Goal: Task Accomplishment & Management: Use online tool/utility

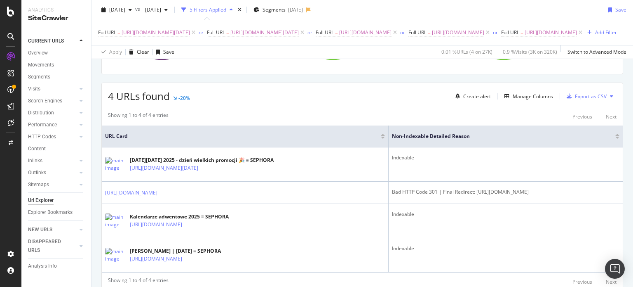
scroll to position [165, 0]
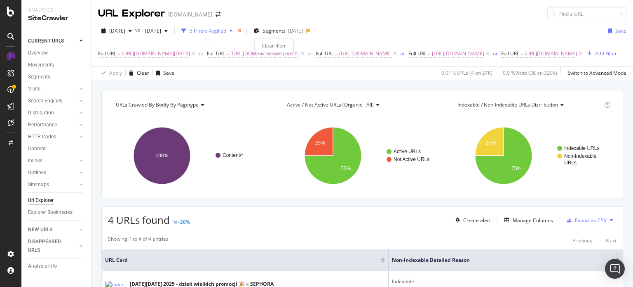
click at [242, 29] on icon "times" at bounding box center [240, 30] width 4 height 5
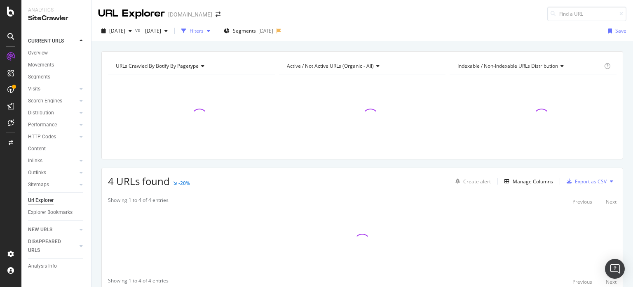
click at [204, 33] on div "Filters" at bounding box center [197, 30] width 14 height 7
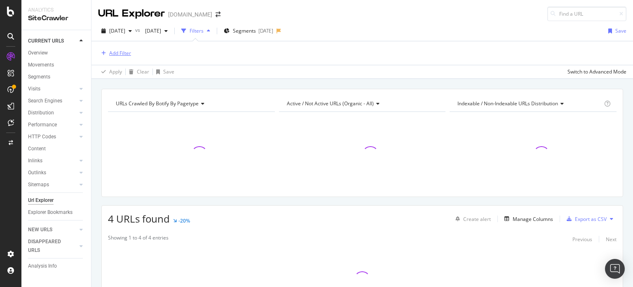
click at [127, 54] on div "Add Filter" at bounding box center [120, 52] width 22 height 7
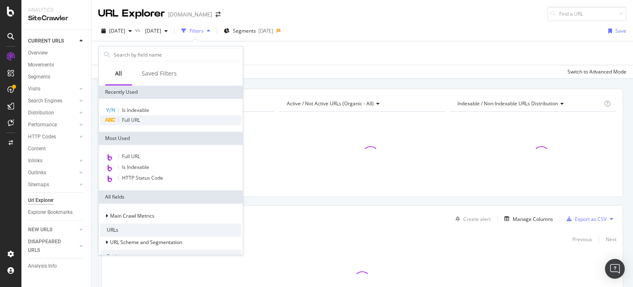
click at [132, 117] on span "Full URL" at bounding box center [131, 119] width 18 height 7
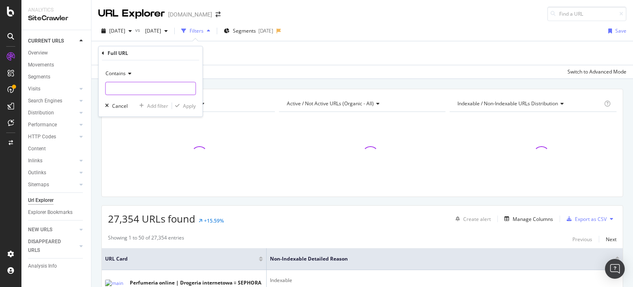
click at [160, 89] on input "text" at bounding box center [151, 88] width 90 height 13
paste input "https://www.sephora.pl/cyber-monday-pl.html"
type input "https://www.sephora.pl/cyber-monday-pl.html"
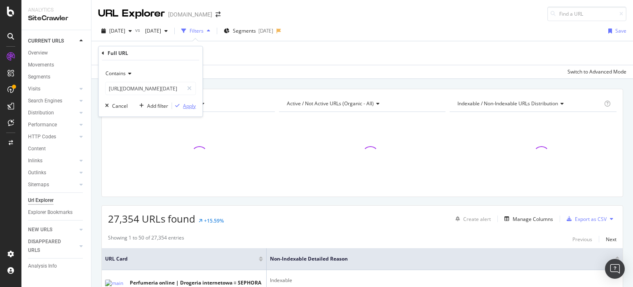
click at [187, 105] on div "Apply" at bounding box center [189, 105] width 13 height 7
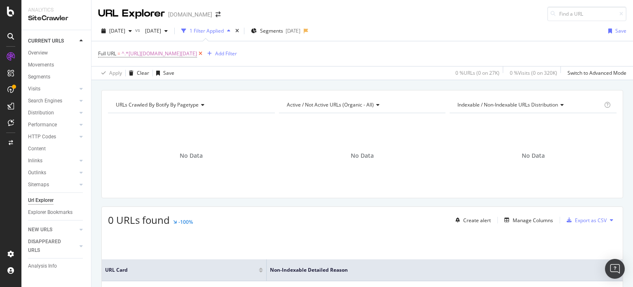
click at [204, 51] on icon at bounding box center [200, 53] width 7 height 8
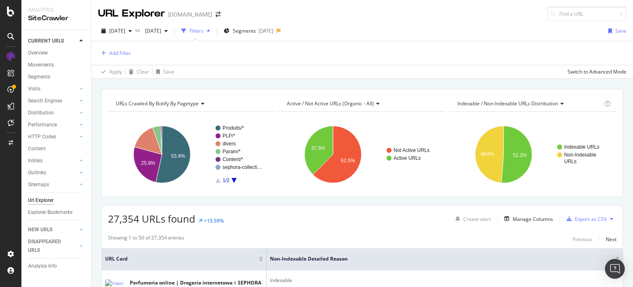
click at [204, 31] on div "Filters" at bounding box center [197, 30] width 14 height 7
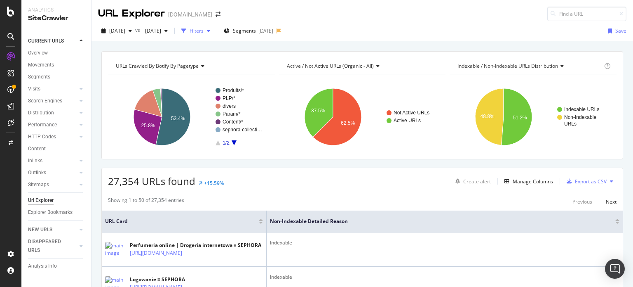
click at [204, 31] on div "Filters" at bounding box center [197, 30] width 14 height 7
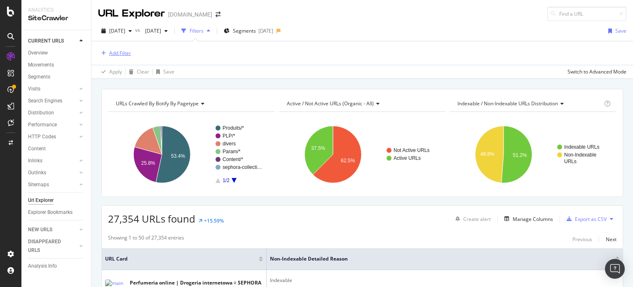
click at [129, 50] on div "Add Filter" at bounding box center [120, 52] width 22 height 7
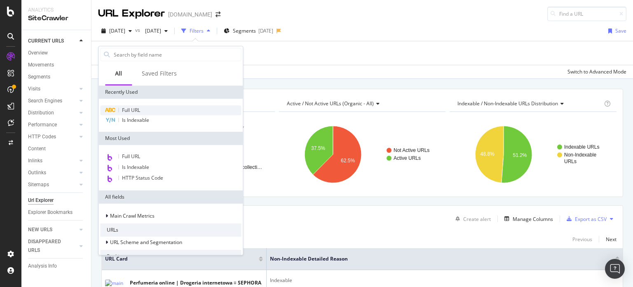
click at [135, 110] on span "Full URL" at bounding box center [131, 109] width 18 height 7
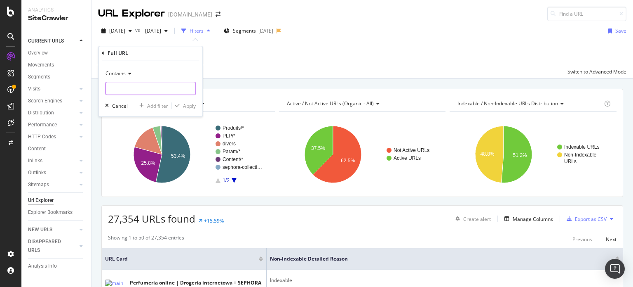
click at [148, 90] on input "text" at bounding box center [151, 88] width 90 height 13
paste input "https://www.sephora.pl/singles-day-pl.html"
type input "https://www.sephora.pl/singles-day-pl.html"
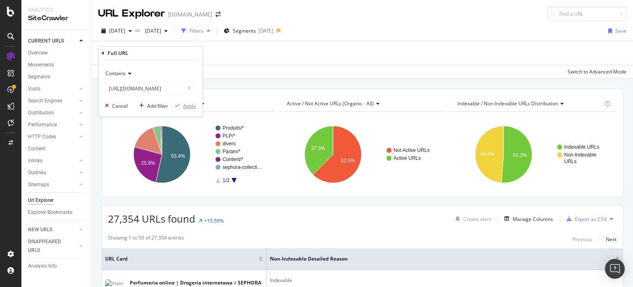
click at [188, 106] on div "Apply" at bounding box center [189, 105] width 13 height 7
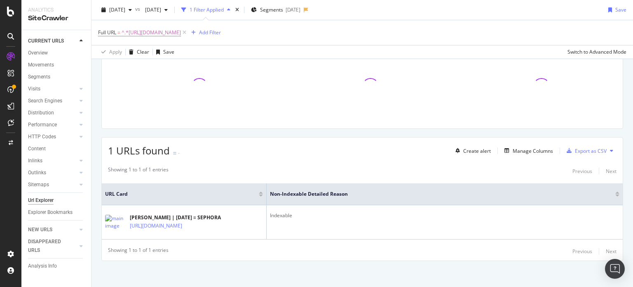
scroll to position [71, 0]
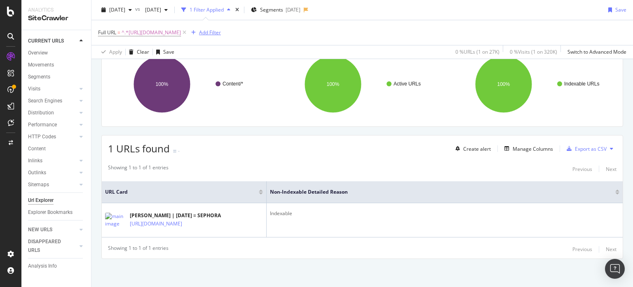
click at [221, 31] on div "Add Filter" at bounding box center [210, 32] width 22 height 7
click at [188, 31] on icon at bounding box center [184, 32] width 7 height 8
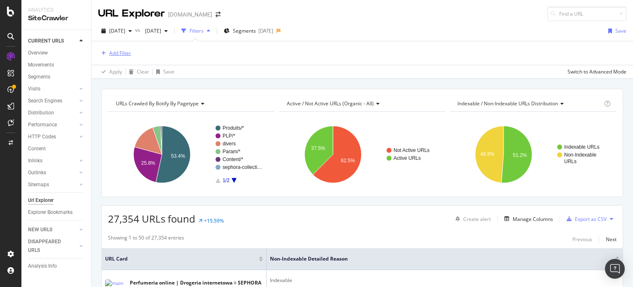
click at [115, 52] on div "Add Filter" at bounding box center [120, 52] width 22 height 7
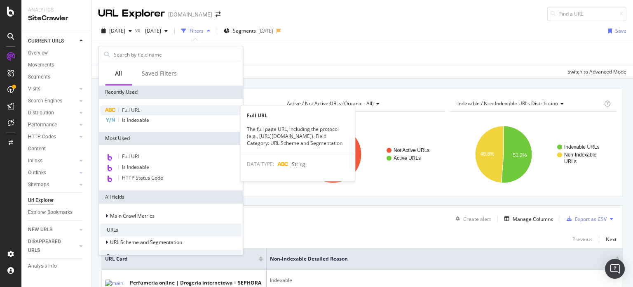
click at [143, 107] on div "Full URL" at bounding box center [170, 110] width 141 height 10
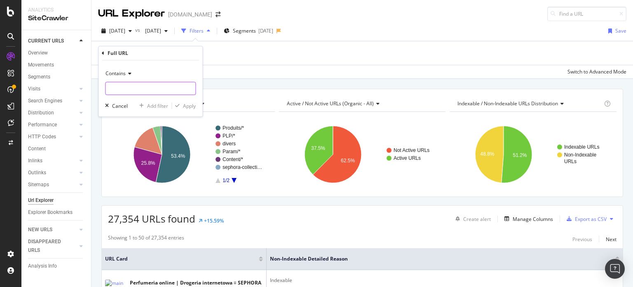
click at [148, 88] on input "text" at bounding box center [151, 88] width 90 height 13
paste input "https://www.sephora.pl/p/kalendarz-adwentowy-24-produkty-do-pielegnacji-makijaz…"
type input "https://www.sephora.pl/p/kalendarz-adwentowy-24-produkty-do-pielegnacji-makijaz…"
click at [188, 102] on div "Apply" at bounding box center [189, 105] width 13 height 7
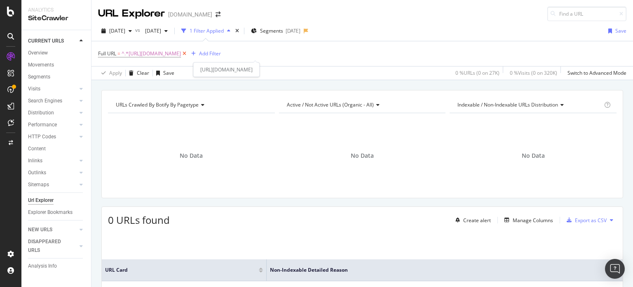
click at [188, 52] on icon at bounding box center [184, 53] width 7 height 8
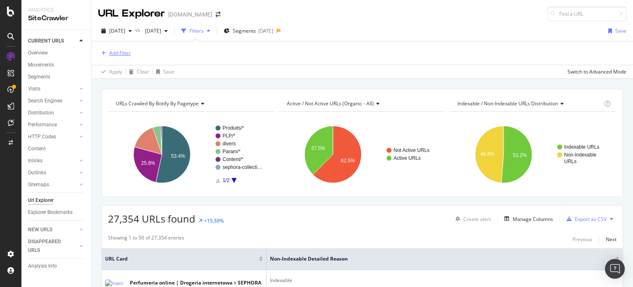
click at [126, 53] on div "Add Filter" at bounding box center [120, 52] width 22 height 7
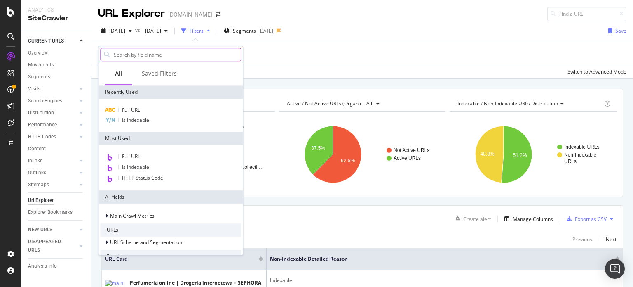
click at [131, 54] on input "text" at bounding box center [177, 54] width 128 height 12
click at [130, 107] on span "Full URL" at bounding box center [131, 109] width 18 height 7
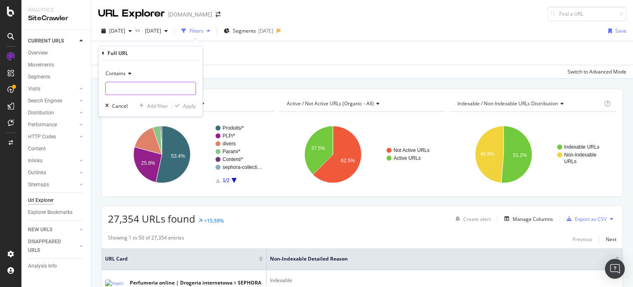
click at [133, 92] on input "text" at bounding box center [151, 88] width 90 height 13
paste input "https://www.sephora.co.uk/p/sephora-favorites-advent-calendar"
type input "https://www.sephora.co.uk/p/sephora-favorites-advent-calendar"
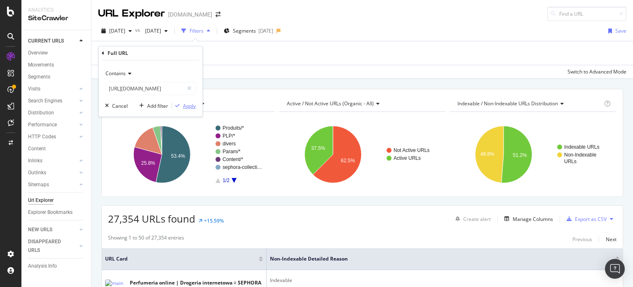
click at [180, 103] on div "button" at bounding box center [177, 105] width 11 height 5
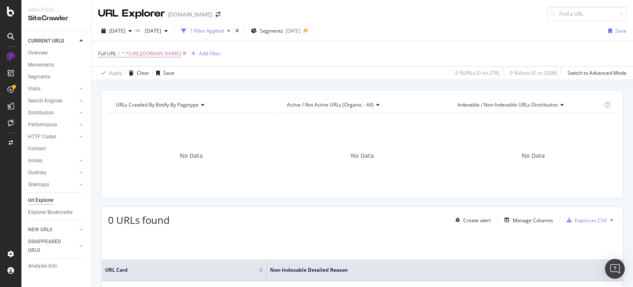
click at [188, 52] on icon at bounding box center [184, 53] width 7 height 8
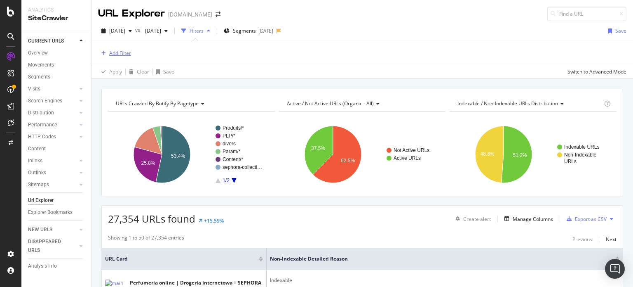
click at [115, 52] on div "Add Filter" at bounding box center [120, 52] width 22 height 7
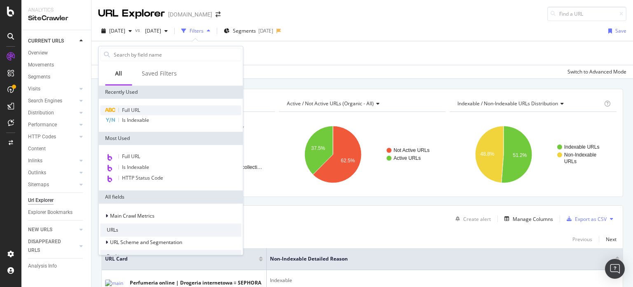
click at [128, 110] on span "Full URL" at bounding box center [131, 109] width 18 height 7
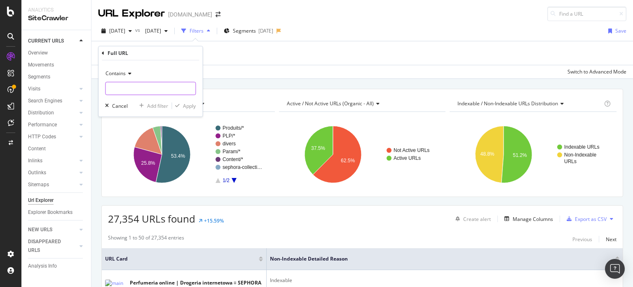
click at [128, 89] on input "text" at bounding box center [151, 88] width 90 height 13
paste input "https://www.sephora.pl/kalendarze-adwentowe/"
type input "https://www.sephora.pl/kalendarze-adwentowe/"
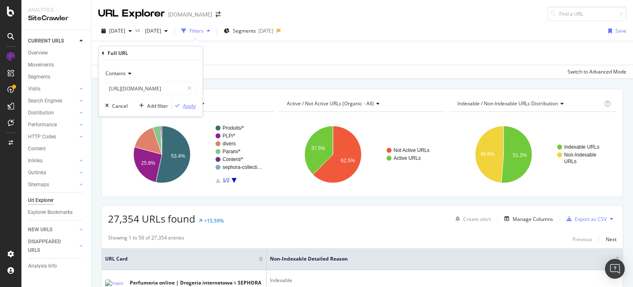
click at [185, 107] on div "Apply" at bounding box center [189, 105] width 13 height 7
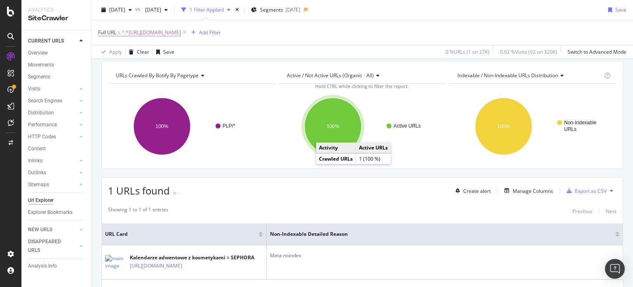
scroll to position [41, 0]
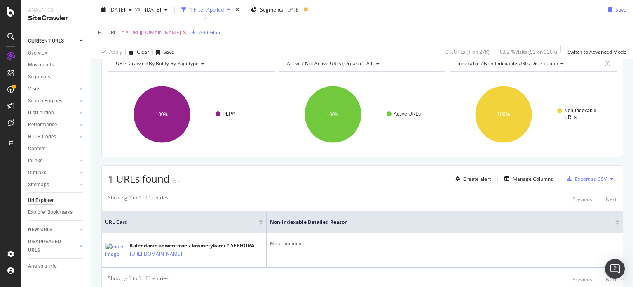
click at [188, 32] on icon at bounding box center [184, 32] width 7 height 8
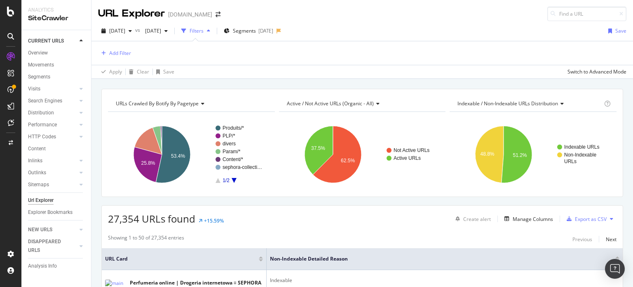
click at [204, 28] on div "Filters" at bounding box center [197, 30] width 14 height 7
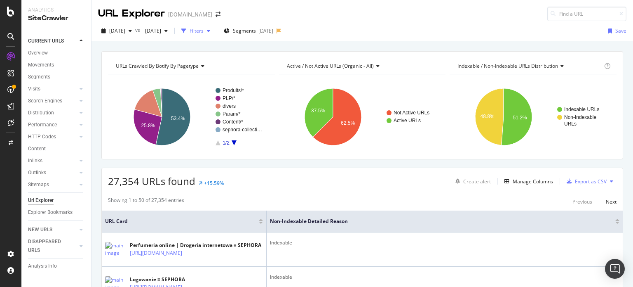
click at [204, 28] on div "Filters" at bounding box center [197, 30] width 14 height 7
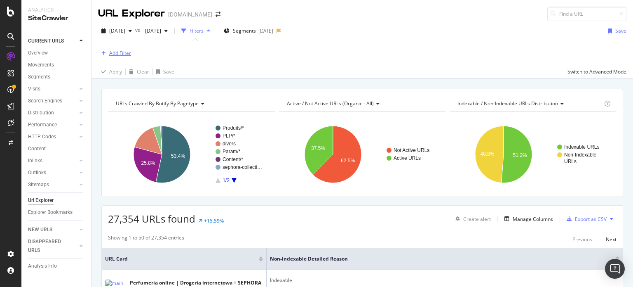
click at [112, 51] on div "Add Filter" at bounding box center [120, 52] width 22 height 7
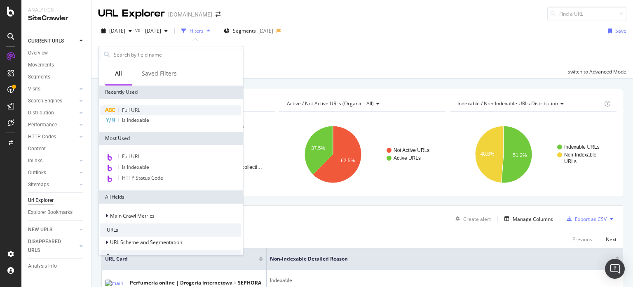
click at [127, 110] on span "Full URL" at bounding box center [131, 109] width 18 height 7
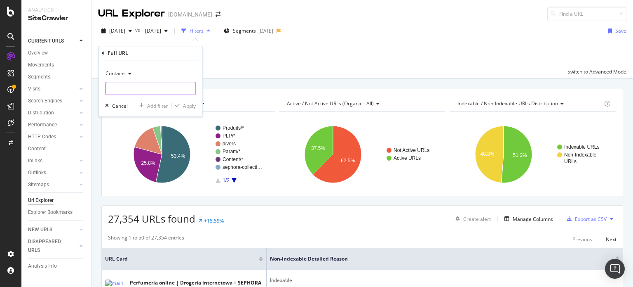
click at [144, 87] on input "text" at bounding box center [151, 88] width 90 height 13
paste input "https://www.sephora.pl/p/kalendarz-adwentowy-24-produkty-do-pielegnacji-makijaz…"
type input "https://www.sephora.pl/p/kalendarz-adwentowy-24-produkty-do-pielegnacji-makijaz…"
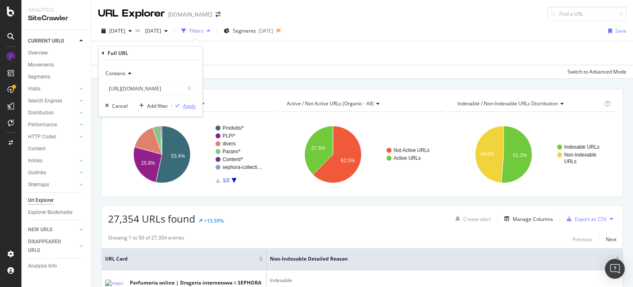
click at [187, 105] on div "Apply" at bounding box center [189, 105] width 13 height 7
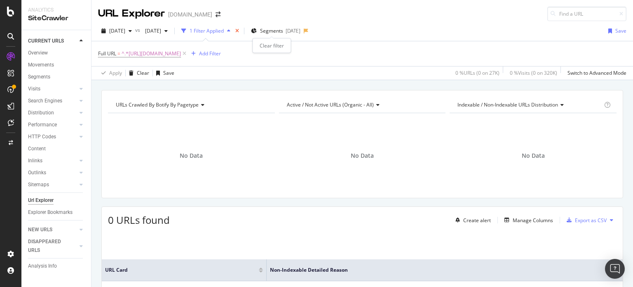
click at [239, 31] on icon "times" at bounding box center [237, 30] width 4 height 5
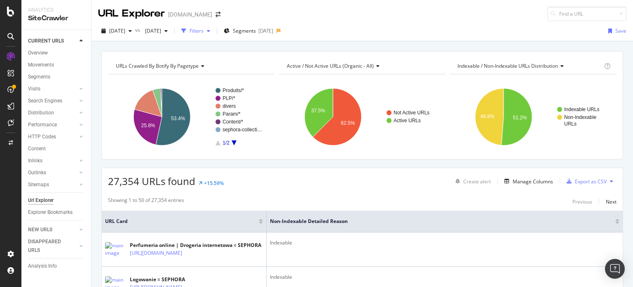
click at [204, 30] on div "Filters" at bounding box center [197, 30] width 14 height 7
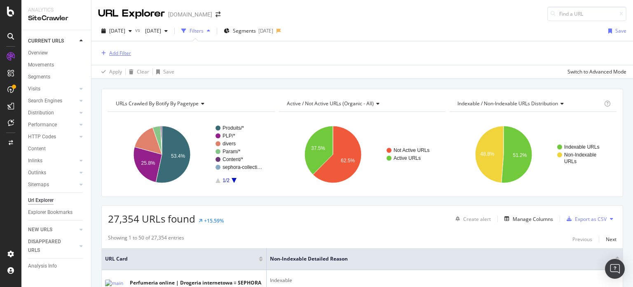
click at [126, 52] on div "Add Filter" at bounding box center [120, 52] width 22 height 7
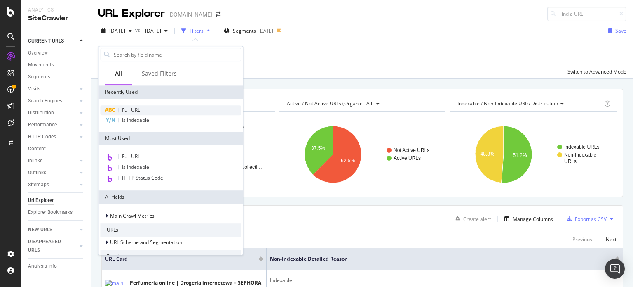
click at [122, 113] on span "Full URL" at bounding box center [131, 109] width 18 height 7
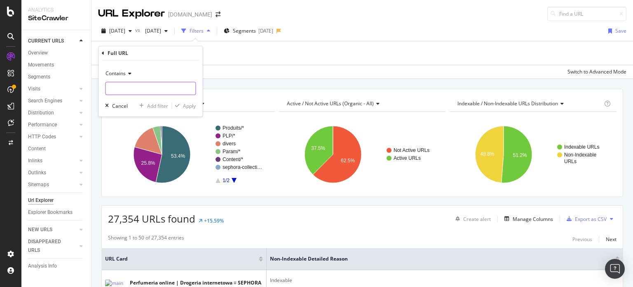
click at [130, 87] on input "text" at bounding box center [151, 88] width 90 height 13
paste input "https://www.sephora.pl/xmas2021/ekatalog.html https://www.sephora.pl/kolekcja-s…"
type input "https://www.sephora.pl/xmas2021/ekatalog.html https://www.sephora.pl/kolekcja-s…"
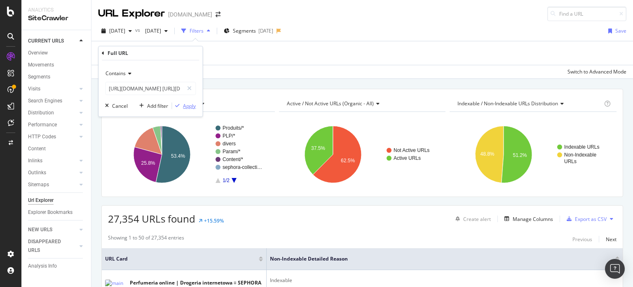
click at [186, 104] on div "Apply" at bounding box center [189, 105] width 13 height 7
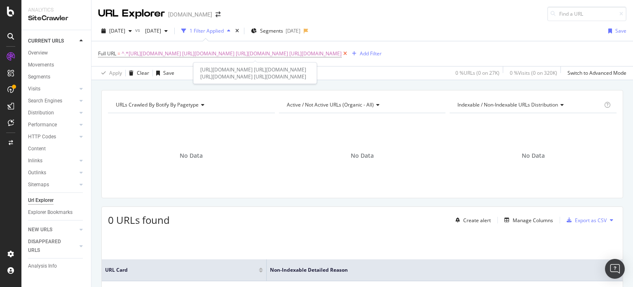
click at [349, 53] on icon at bounding box center [345, 53] width 7 height 8
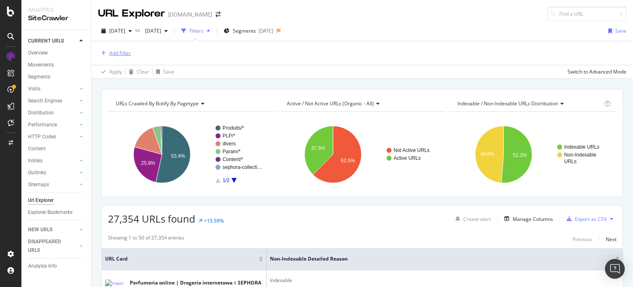
click at [116, 49] on div "Add Filter" at bounding box center [120, 52] width 22 height 7
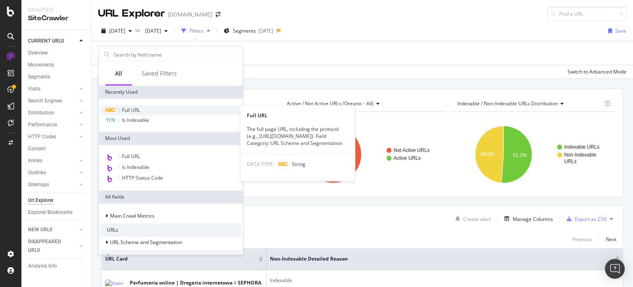
click at [127, 113] on div "Full URL" at bounding box center [170, 110] width 141 height 10
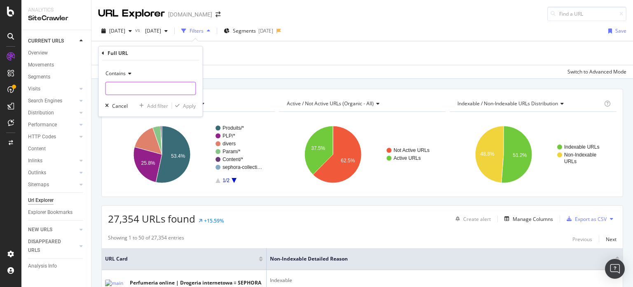
click at [143, 87] on input "text" at bounding box center [151, 88] width 90 height 13
paste input "https://www.sephora.pl/xmas2021/ekatalog.html"
type input "https://www.sephora.pl/xmas2021/ekatalog.html"
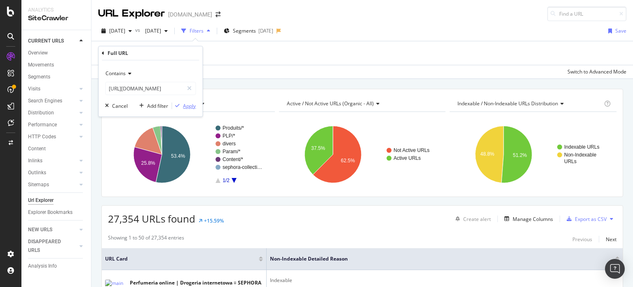
click at [186, 102] on div "Apply" at bounding box center [189, 105] width 13 height 7
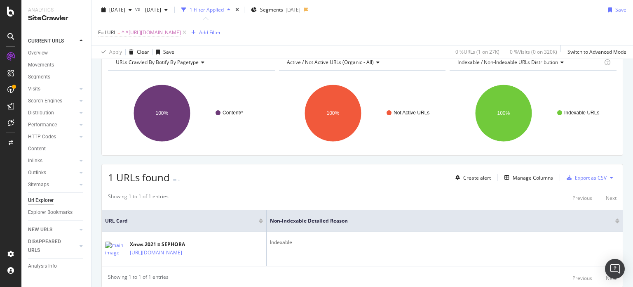
scroll to position [71, 0]
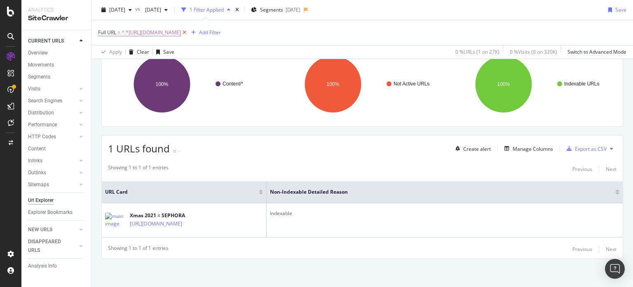
click at [188, 33] on icon at bounding box center [184, 32] width 7 height 8
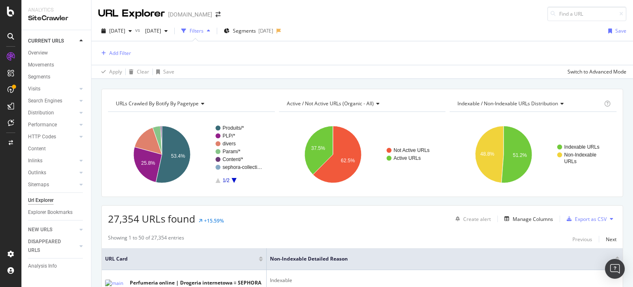
click at [204, 32] on div "Filters" at bounding box center [197, 30] width 14 height 7
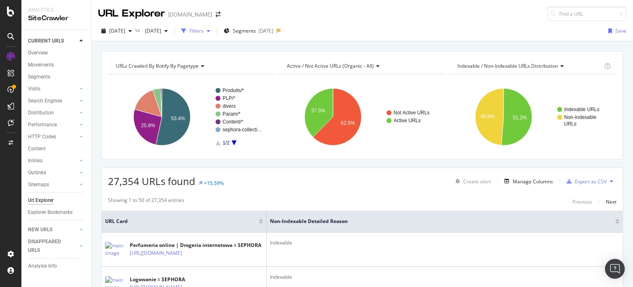
click at [204, 32] on div "Filters" at bounding box center [197, 30] width 14 height 7
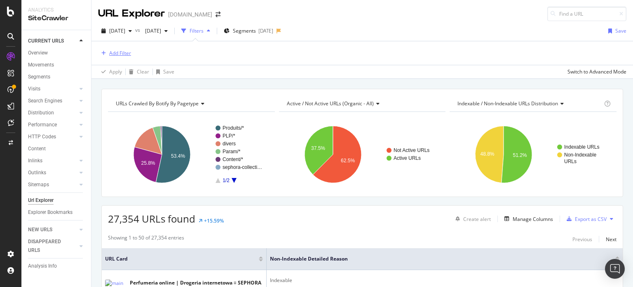
click at [123, 52] on div "Add Filter" at bounding box center [120, 52] width 22 height 7
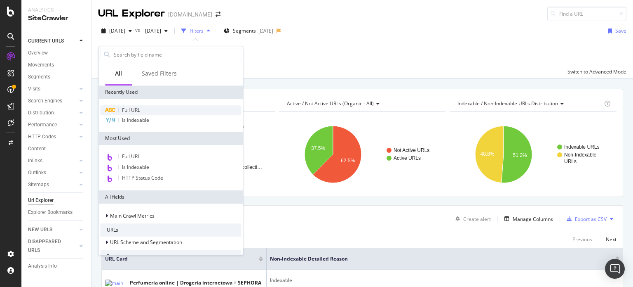
click at [125, 108] on span "Full URL" at bounding box center [131, 109] width 18 height 7
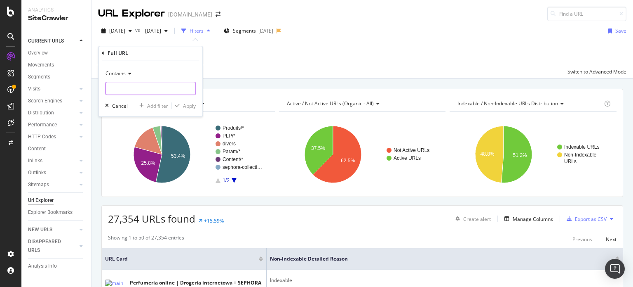
click at [126, 90] on input "text" at bounding box center [151, 88] width 90 height 13
paste input "https://www.sephora.pl/kolekcja-swiateczna-sephora-collection/"
type input "https://www.sephora.pl/kolekcja-swiateczna-sephora-collection/"
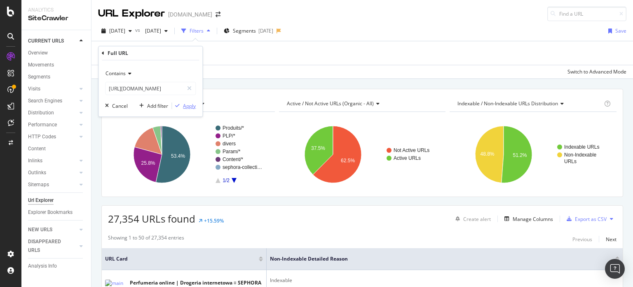
click at [195, 105] on div "Apply" at bounding box center [189, 105] width 13 height 7
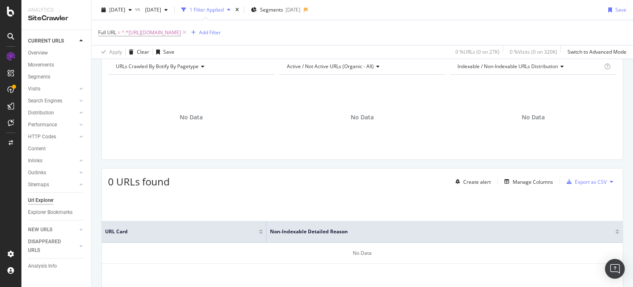
scroll to position [71, 0]
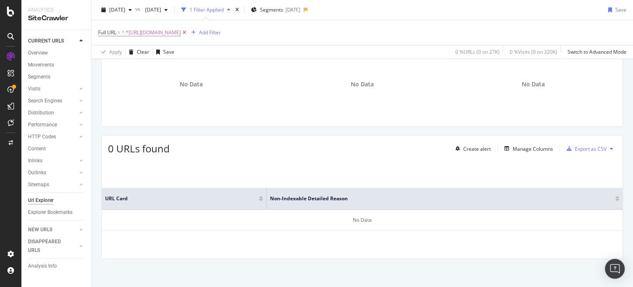
click at [188, 33] on icon at bounding box center [184, 32] width 7 height 8
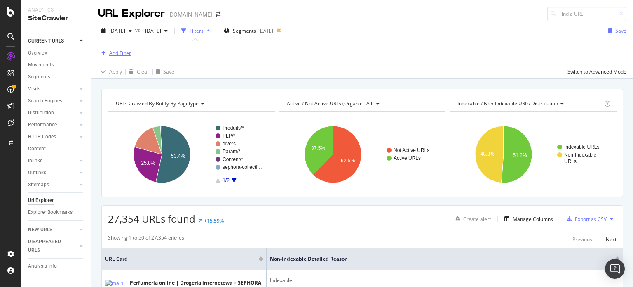
click at [126, 51] on div "Add Filter" at bounding box center [120, 52] width 22 height 7
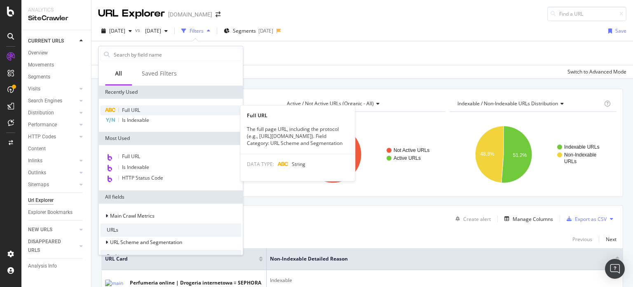
click at [138, 111] on span "Full URL" at bounding box center [131, 109] width 18 height 7
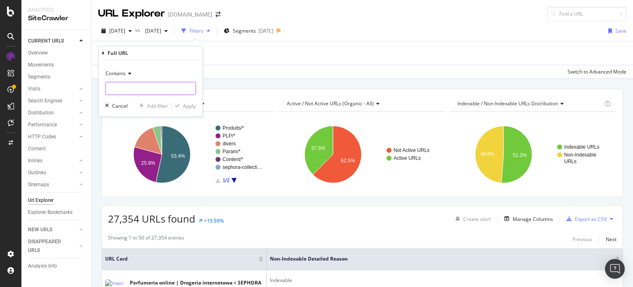
click at [147, 86] on input "text" at bounding box center [151, 88] width 90 height 13
paste input "https://www.sephora.pl/gift-finder-xmas-2023-pl.html"
type input "https://www.sephora.pl/gift-finder-xmas-2023-pl.html"
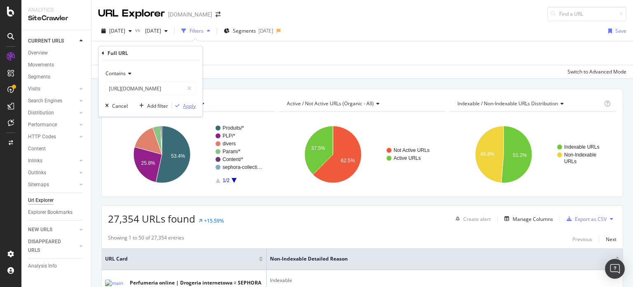
click at [188, 105] on div "Apply" at bounding box center [189, 105] width 13 height 7
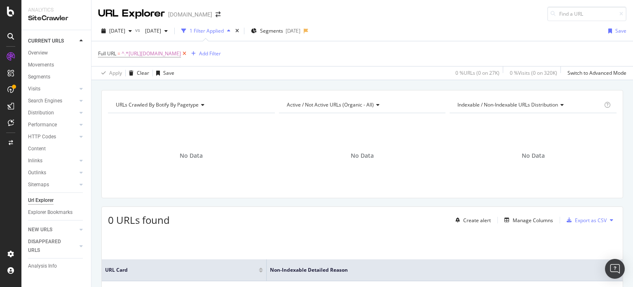
click at [188, 51] on icon at bounding box center [184, 53] width 7 height 8
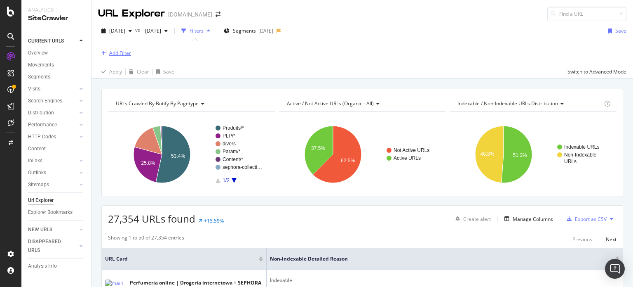
click at [109, 52] on div "Add Filter" at bounding box center [120, 52] width 22 height 7
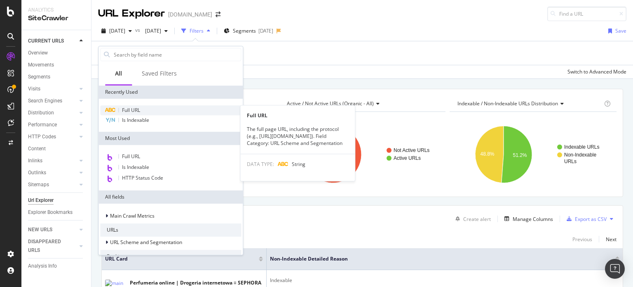
click at [122, 107] on span "Full URL" at bounding box center [131, 109] width 18 height 7
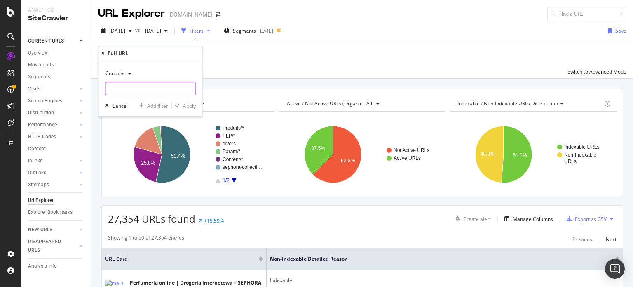
click at [132, 90] on input "text" at bounding box center [151, 88] width 90 height 13
paste input "https://www.sephora.pl/given-universe-17/GIVEN-BrandUniverse-17.html"
type input "https://www.sephora.pl/given-universe-17/GIVEN-BrandUniverse-17.html"
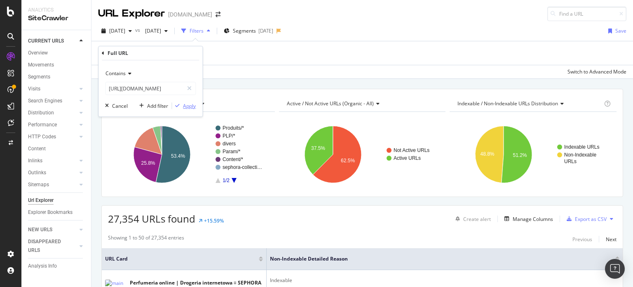
click at [188, 104] on div "Apply" at bounding box center [189, 105] width 13 height 7
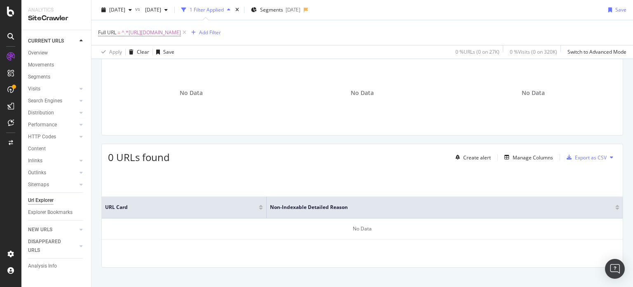
scroll to position [71, 0]
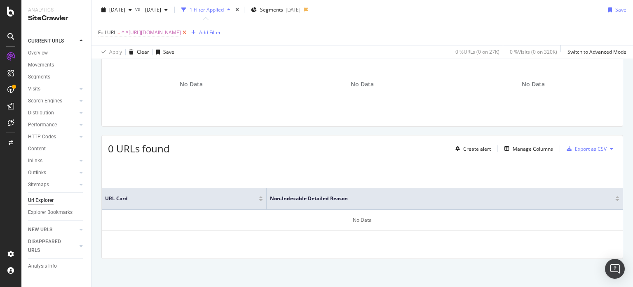
click at [188, 32] on icon at bounding box center [184, 32] width 7 height 8
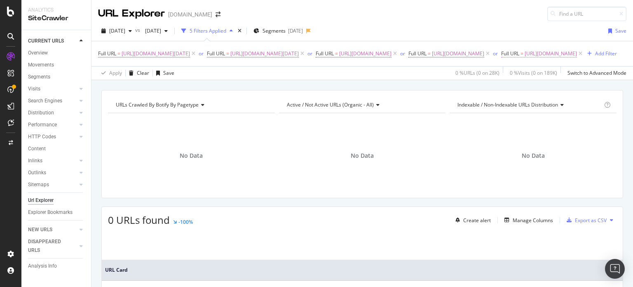
click at [525, 59] on span "https://www.sephora.de/weihnachten/" at bounding box center [551, 54] width 52 height 12
click at [242, 29] on icon "times" at bounding box center [240, 30] width 4 height 5
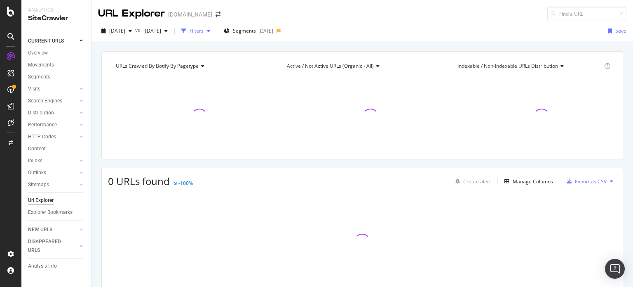
click at [190, 31] on div "button" at bounding box center [184, 31] width 12 height 12
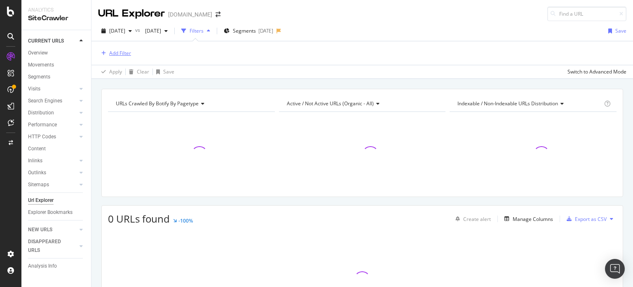
click at [122, 54] on div "Add Filter" at bounding box center [120, 52] width 22 height 7
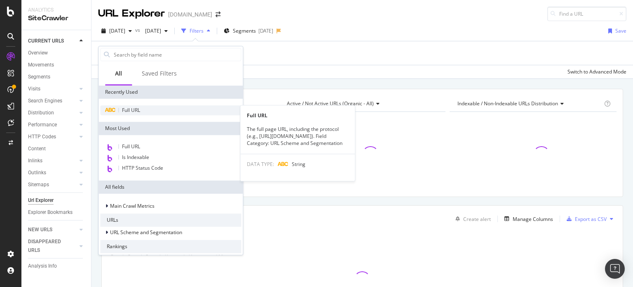
click at [128, 110] on span "Full URL" at bounding box center [131, 109] width 18 height 7
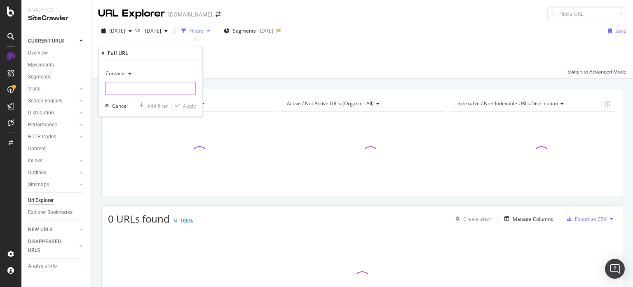
click at [141, 89] on input "text" at bounding box center [151, 88] width 90 height 13
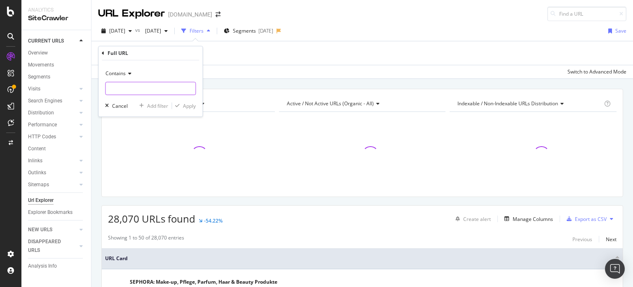
paste input "https://www.sephora.de/suche/?cgid=cyber-monday&srsltid=AfmBOoptcBdzYpYaNjGQbl1…"
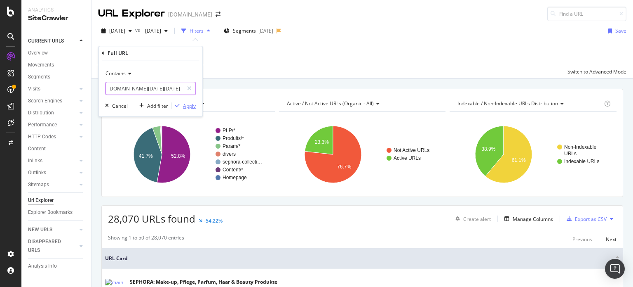
type input "https://www.sephora.de/suche/?cgid=cyber-monday&srsltid=AfmBOoptcBdzYpYaNjGQbl1…"
click at [192, 106] on div "Apply" at bounding box center [189, 105] width 13 height 7
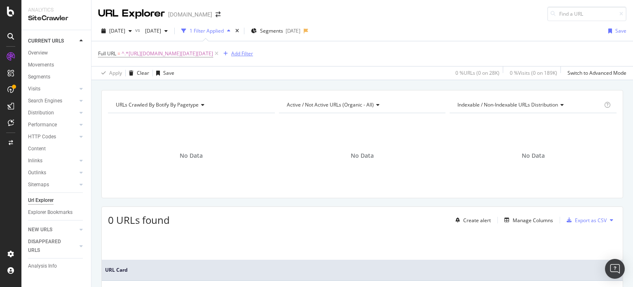
click at [253, 52] on div "Add Filter" at bounding box center [242, 53] width 22 height 7
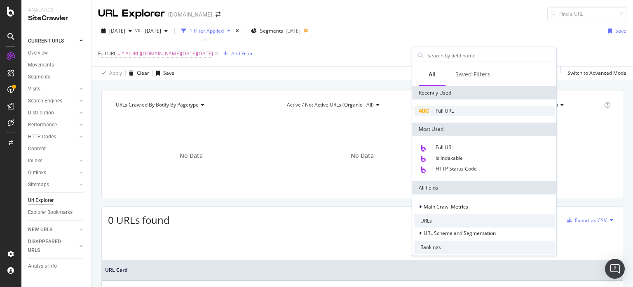
click at [438, 112] on span "Full URL" at bounding box center [445, 110] width 18 height 7
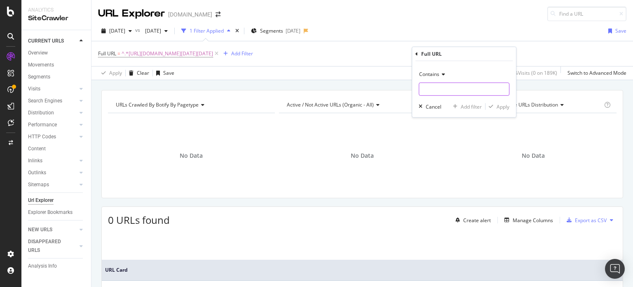
click at [443, 88] on input "text" at bounding box center [464, 88] width 90 height 13
paste input "https://www.sephora.de/p/premium-adventskalender---der-grosszuegige-kalender-mi…"
type input "https://www.sephora.de/p/premium-adventskalender---der-grosszuegige-kalender-mi…"
click at [501, 107] on div "Apply" at bounding box center [503, 106] width 13 height 7
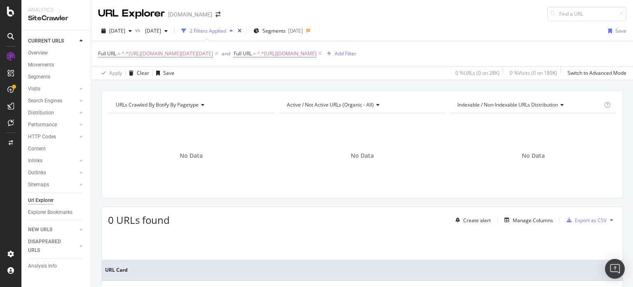
click at [226, 34] on div "2 Filters Applied" at bounding box center [208, 30] width 37 height 7
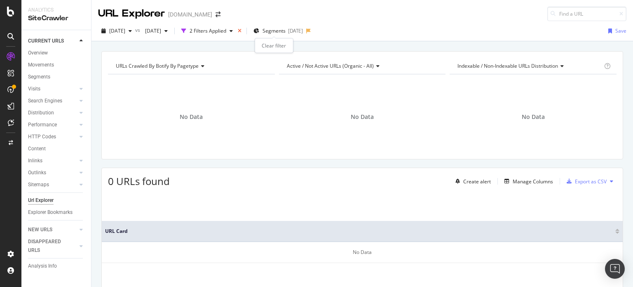
click at [242, 31] on icon "times" at bounding box center [240, 30] width 4 height 5
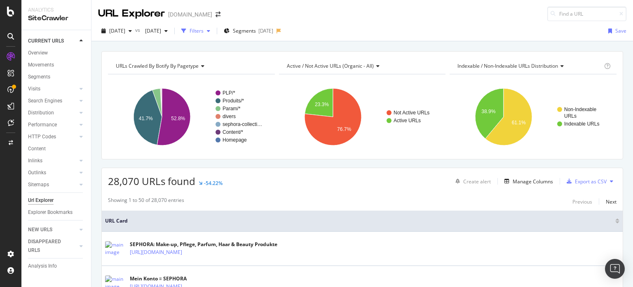
click at [214, 29] on div "button" at bounding box center [209, 30] width 10 height 5
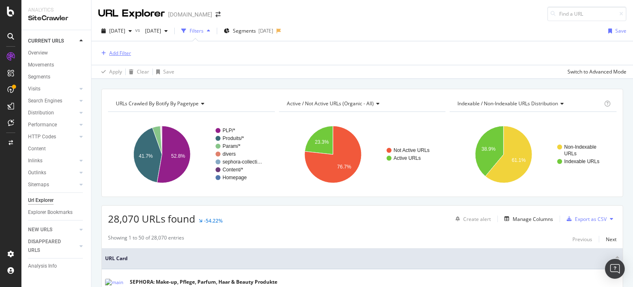
click at [118, 52] on div "Add Filter" at bounding box center [120, 52] width 22 height 7
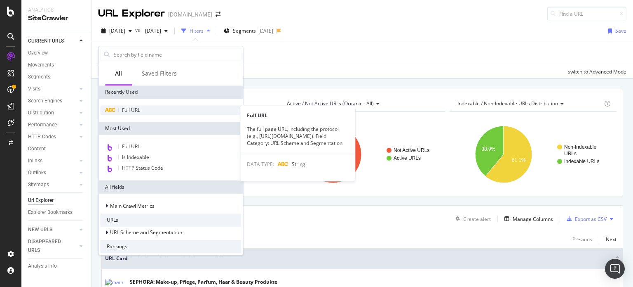
click at [127, 110] on span "Full URL" at bounding box center [131, 109] width 18 height 7
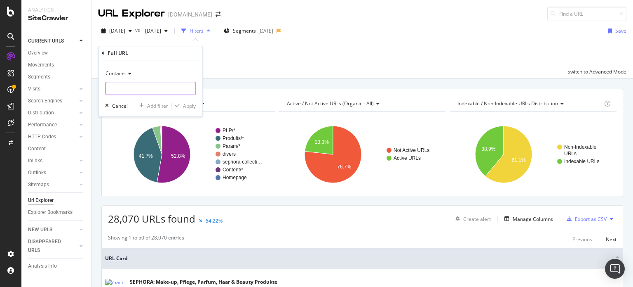
click at [134, 88] on input "text" at bounding box center [151, 88] width 90 height 13
paste input "https://www.sephora.de/p/premium-adventskalender---der-grosszuegige-kalender-mi…"
type input "https://www.sephora.de/p/premium-adventskalender---der-grosszuegige-kalender-mi…"
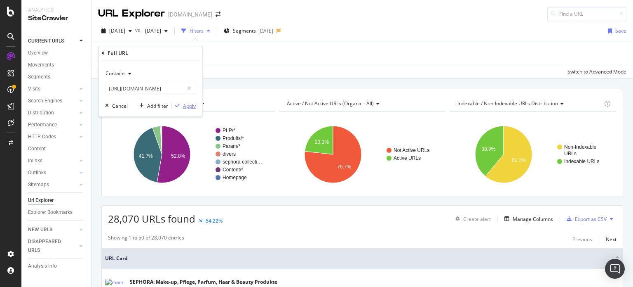
click at [190, 104] on div "Apply" at bounding box center [189, 105] width 13 height 7
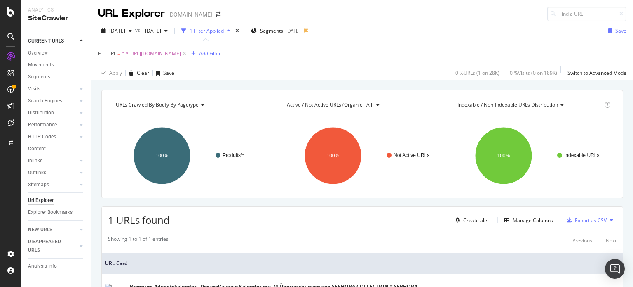
click at [221, 54] on div "Add Filter" at bounding box center [210, 53] width 22 height 7
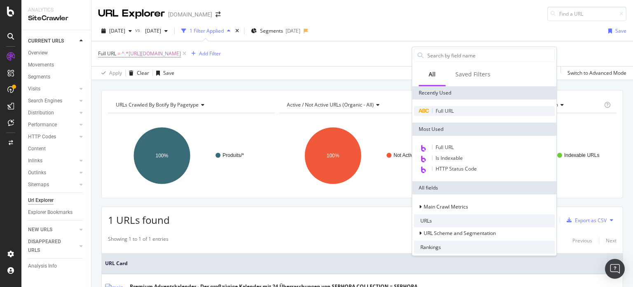
click at [445, 108] on span "Full URL" at bounding box center [445, 110] width 18 height 7
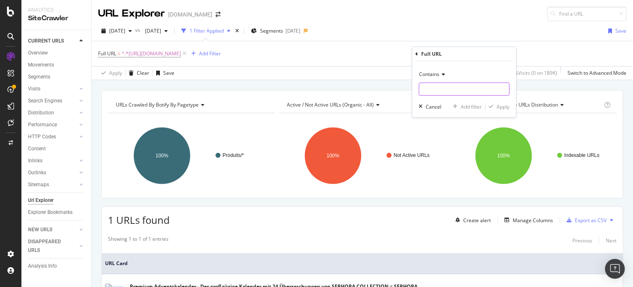
click at [439, 89] on input "text" at bounding box center [464, 88] width 90 height 13
paste input "https://www.sephora.de/p/adventskalender-%E2%80%93-24-produkte-make-up-pflege-h…"
type input "https://www.sephora.de/p/adventskalender-%E2%80%93-24-produkte-make-up-pflege-h…"
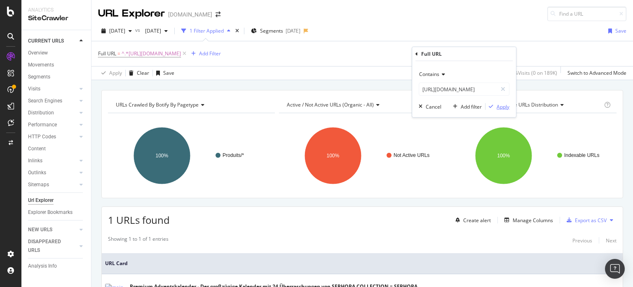
click at [504, 106] on div "Apply" at bounding box center [503, 106] width 13 height 7
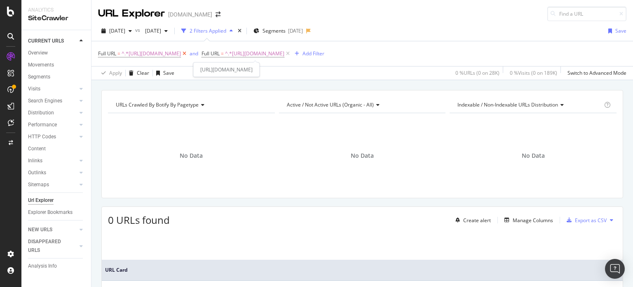
click at [188, 53] on icon at bounding box center [184, 53] width 7 height 8
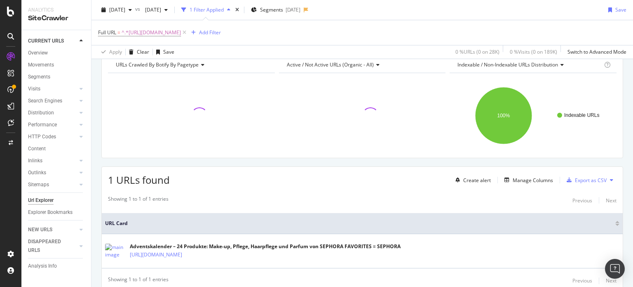
scroll to position [71, 0]
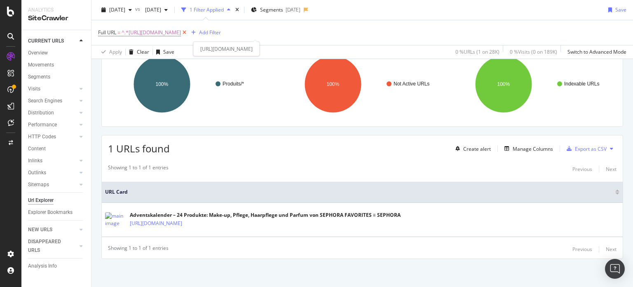
click at [188, 28] on icon at bounding box center [184, 32] width 7 height 8
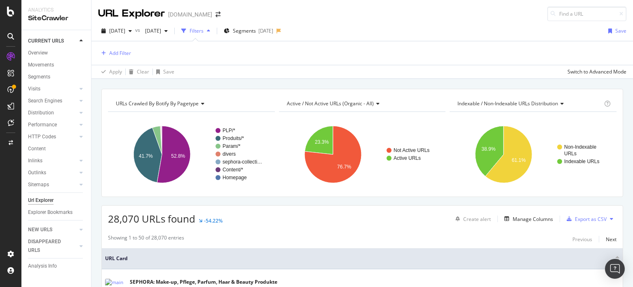
click at [204, 29] on div "Filters" at bounding box center [197, 30] width 14 height 7
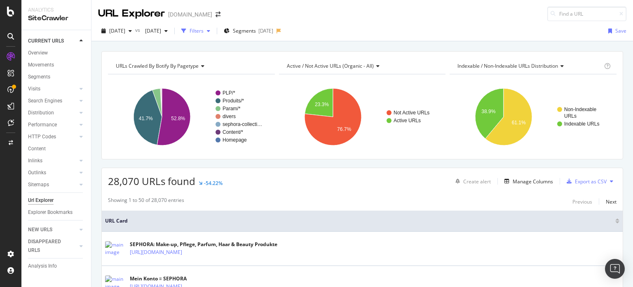
click at [204, 30] on div "Filters" at bounding box center [197, 30] width 14 height 7
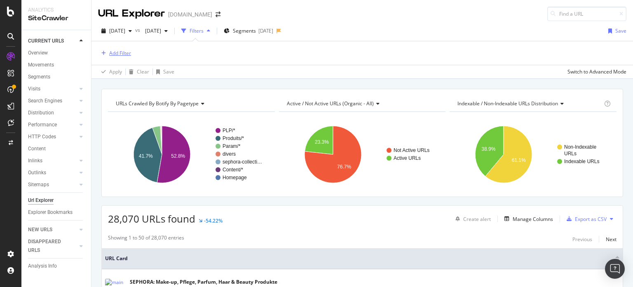
click at [114, 49] on div "Add Filter" at bounding box center [120, 52] width 22 height 7
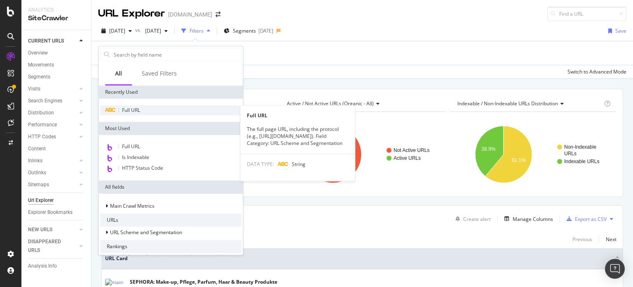
click at [134, 109] on span "Full URL" at bounding box center [131, 109] width 18 height 7
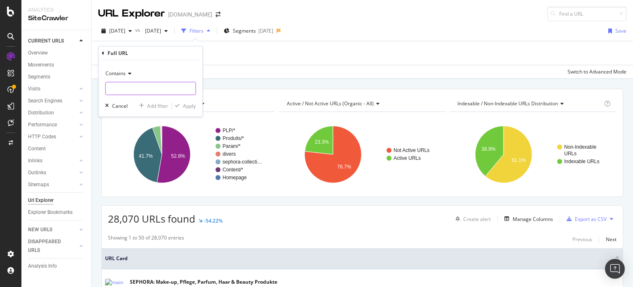
click at [153, 86] on input "text" at bounding box center [151, 88] width 90 height 13
paste input "https://www.sephora.de/p/adventskalender-%E2%80%93-24-produkte-make-up-pflege-h…"
type input "https://www.sephora.de/p/adventskalender-%E2%80%93-24-produkte-make-up-pflege-h…"
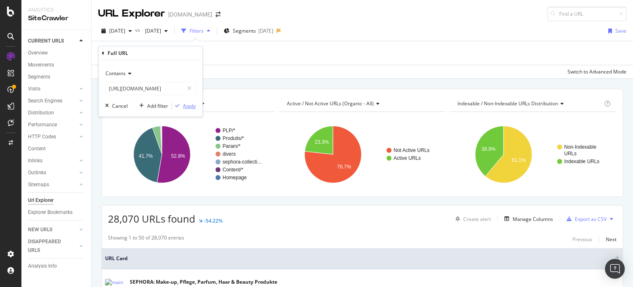
drag, startPoint x: 187, startPoint y: 108, endPoint x: 230, endPoint y: 83, distance: 49.9
click at [186, 107] on div "Apply" at bounding box center [189, 105] width 13 height 7
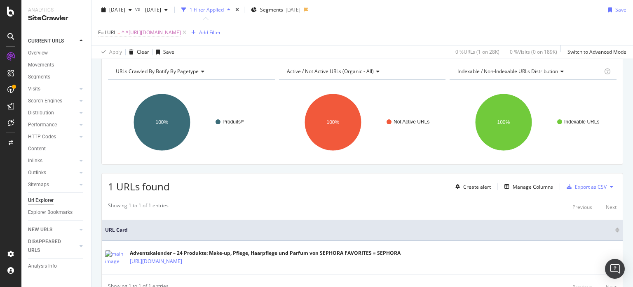
scroll to position [71, 0]
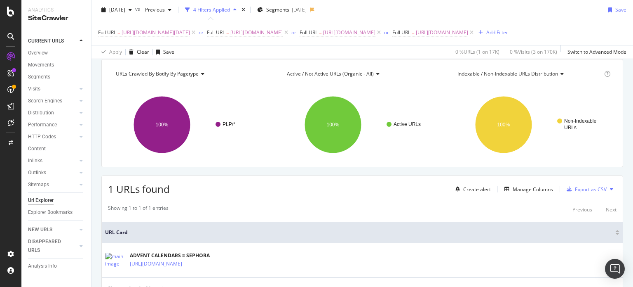
scroll to position [83, 0]
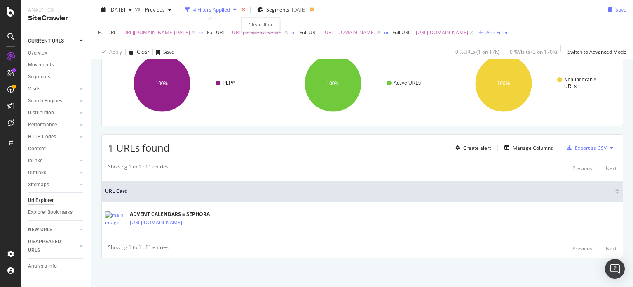
click at [245, 9] on icon "times" at bounding box center [244, 9] width 4 height 5
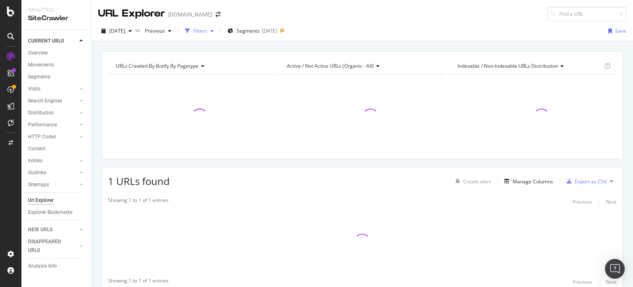
click at [190, 30] on icon "button" at bounding box center [187, 30] width 5 height 5
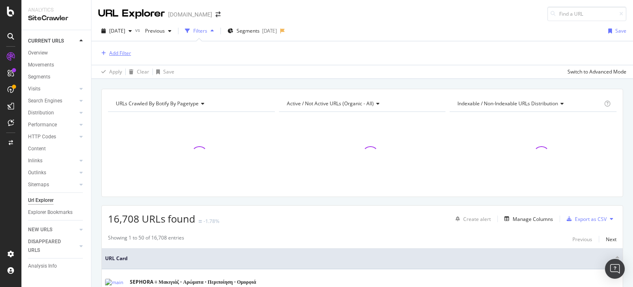
click at [125, 54] on div "Add Filter" at bounding box center [120, 52] width 22 height 7
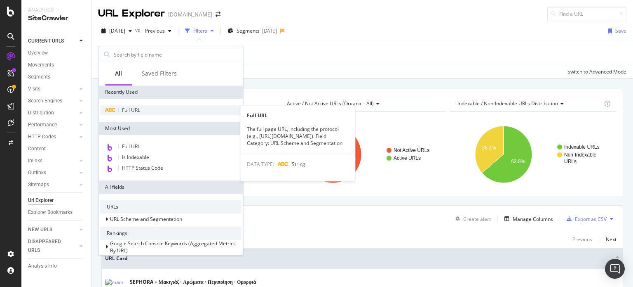
click at [139, 109] on span "Full URL" at bounding box center [131, 109] width 18 height 7
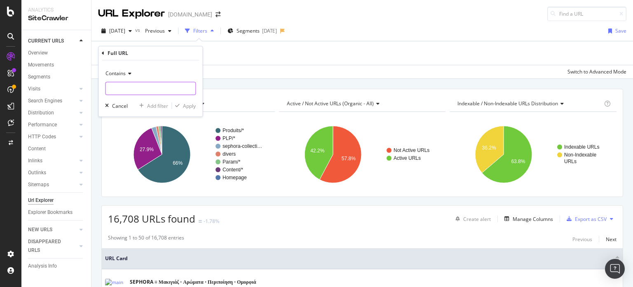
click at [124, 90] on input "text" at bounding box center [151, 88] width 90 height 13
paste input "https://www.sephora.gr/black-friday-gr.html https://www.sephora.gr/cyber-monday…"
type input "https://www.sephora.gr/black-friday-gr.html https://www.sephora.gr/cyber-monday…"
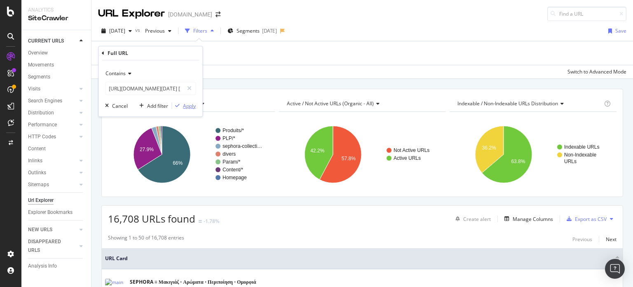
click at [193, 102] on div "Apply" at bounding box center [189, 105] width 13 height 7
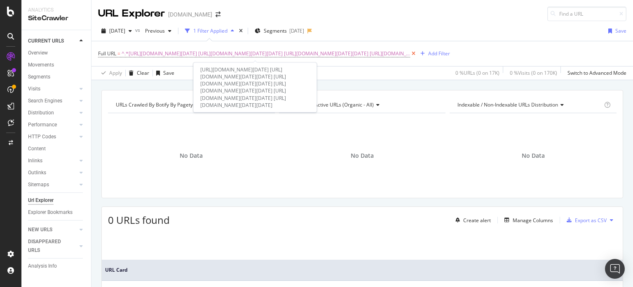
click at [410, 52] on icon at bounding box center [413, 53] width 7 height 8
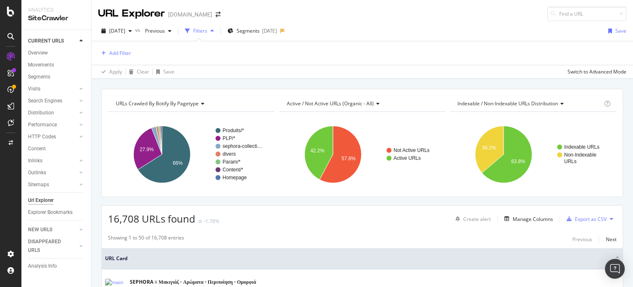
click at [207, 30] on div "Filters" at bounding box center [200, 30] width 14 height 7
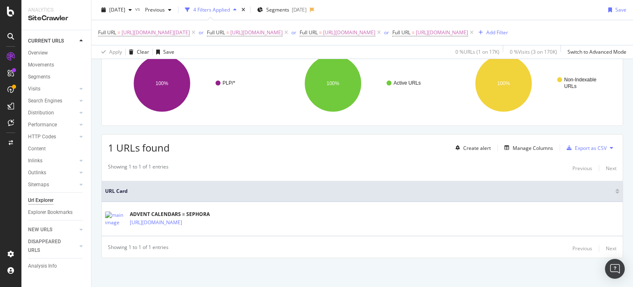
scroll to position [83, 0]
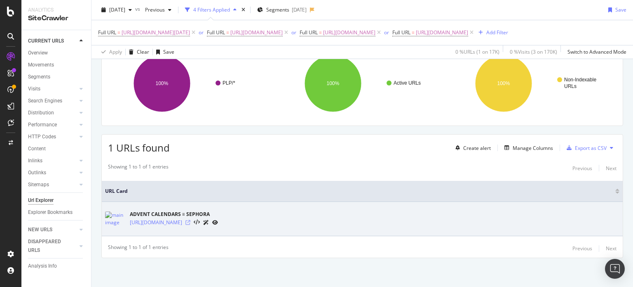
click at [190, 223] on icon at bounding box center [188, 222] width 5 height 5
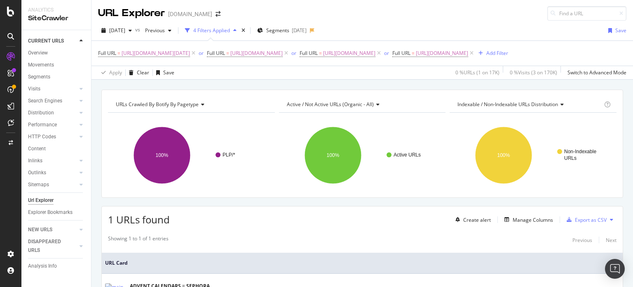
scroll to position [0, 0]
click at [245, 28] on icon "times" at bounding box center [244, 30] width 4 height 5
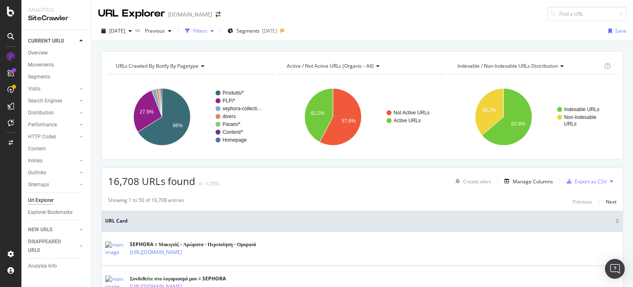
click at [207, 30] on div "Filters" at bounding box center [200, 30] width 14 height 7
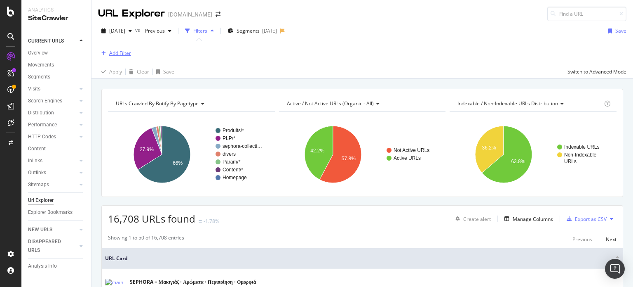
click at [119, 51] on div "Add Filter" at bounding box center [120, 52] width 22 height 7
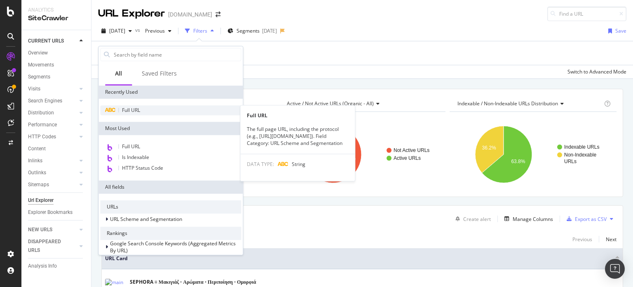
click at [129, 109] on span "Full URL" at bounding box center [131, 109] width 18 height 7
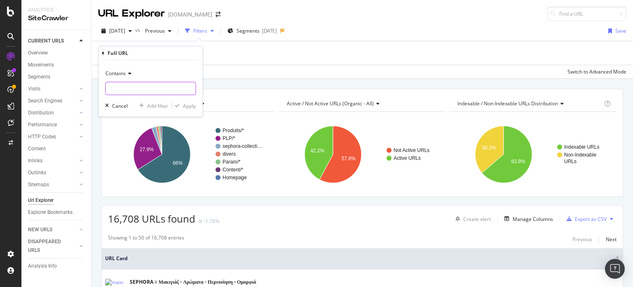
click at [136, 90] on input "text" at bounding box center [151, 88] width 90 height 13
paste input "https://www.sephora.gr/Cyber-Monday-GR.html"
type input "https://www.sephora.gr/Cyber-Monday-GR.html"
click at [185, 104] on div "Apply" at bounding box center [189, 105] width 13 height 7
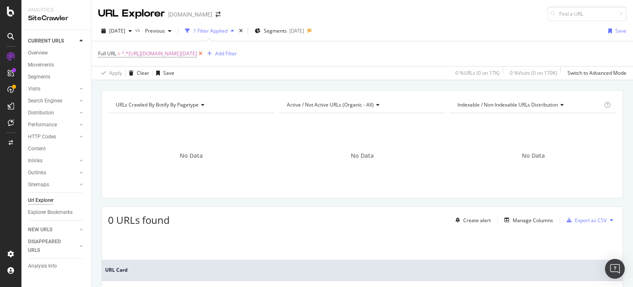
click at [204, 52] on icon at bounding box center [200, 53] width 7 height 8
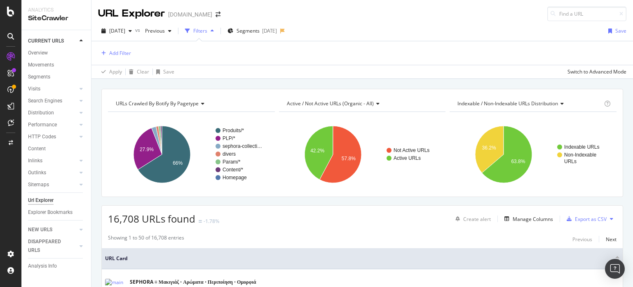
click at [207, 30] on div "Filters" at bounding box center [200, 30] width 14 height 7
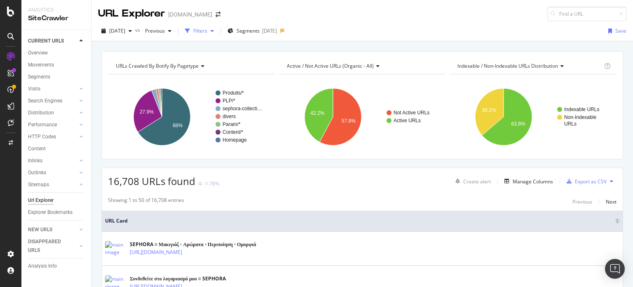
click at [217, 26] on div "Filters" at bounding box center [199, 31] width 35 height 12
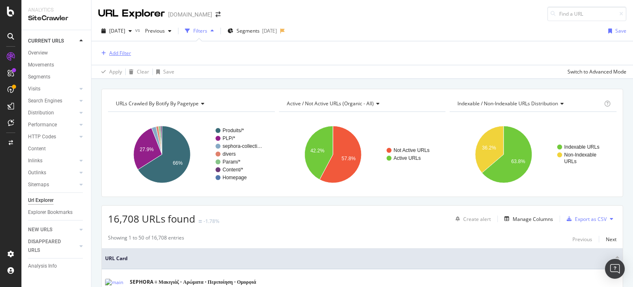
click at [123, 51] on div "Add Filter" at bounding box center [120, 52] width 22 height 7
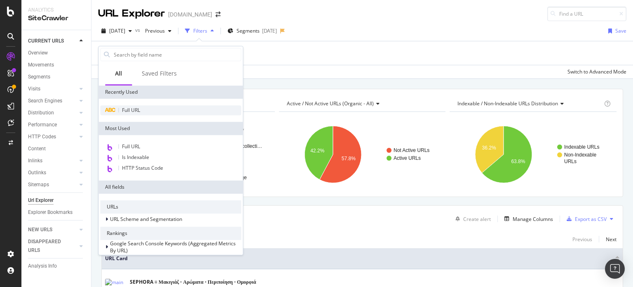
click at [135, 111] on span "Full URL" at bounding box center [131, 109] width 18 height 7
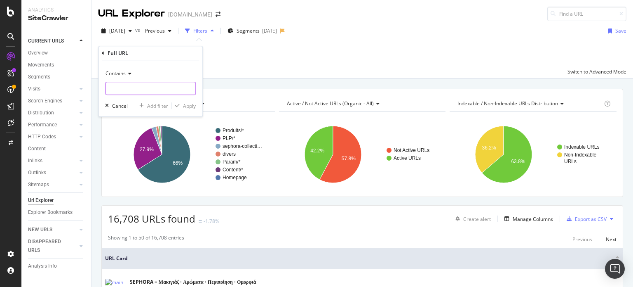
click at [149, 88] on input "text" at bounding box center [151, 88] width 90 height 13
paste input "https://www.sephora.fr/single-day/"
type input "https://www.sephora.fr/single-day/"
click at [188, 102] on div "Apply" at bounding box center [189, 105] width 13 height 7
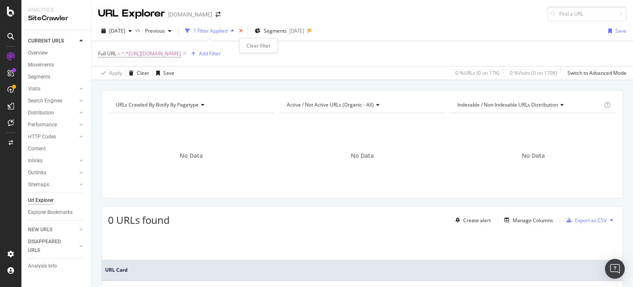
click at [243, 30] on icon "times" at bounding box center [241, 30] width 4 height 5
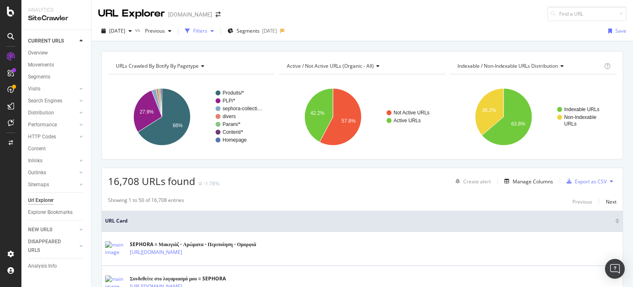
click at [207, 31] on div "Filters" at bounding box center [200, 30] width 14 height 7
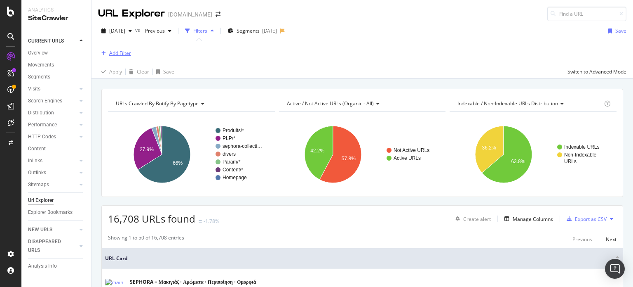
click at [123, 52] on div "Add Filter" at bounding box center [120, 52] width 22 height 7
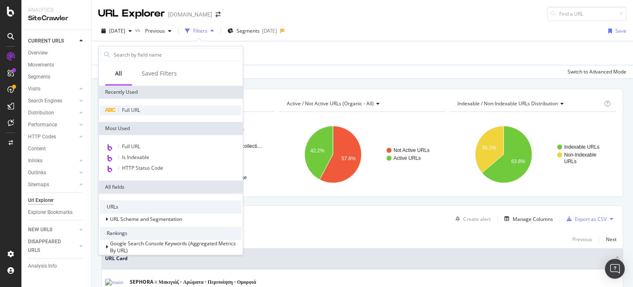
click at [120, 108] on div "Full URL" at bounding box center [170, 110] width 141 height 10
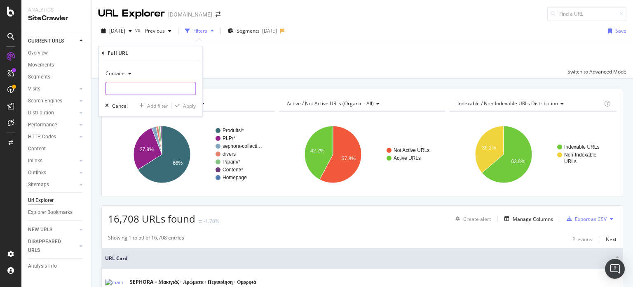
click at [130, 85] on input "text" at bounding box center [151, 88] width 90 height 13
paste input "https://www.sephora.gr/cyber-monday/prosfores-eos--50-/makigiaz/black-friday-ma…"
type input "https://www.sephora.gr/cyber-monday/prosfores-eos--50-/makigiaz/black-friday-ma…"
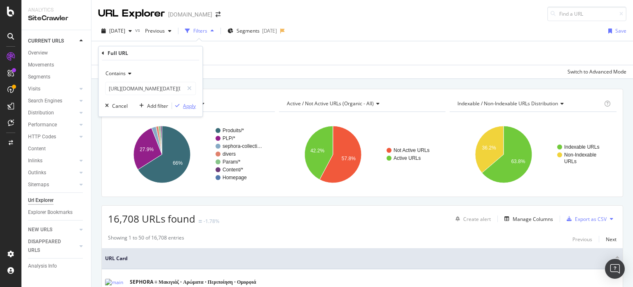
click at [192, 104] on div "Apply" at bounding box center [189, 105] width 13 height 7
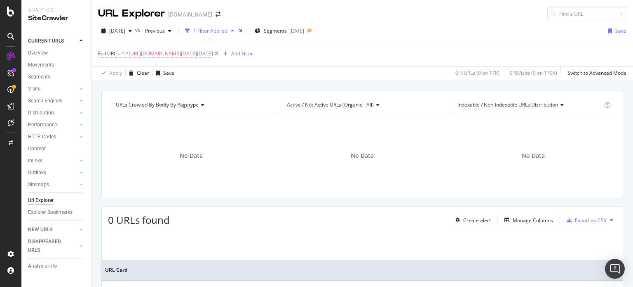
click at [220, 50] on icon at bounding box center [216, 53] width 7 height 8
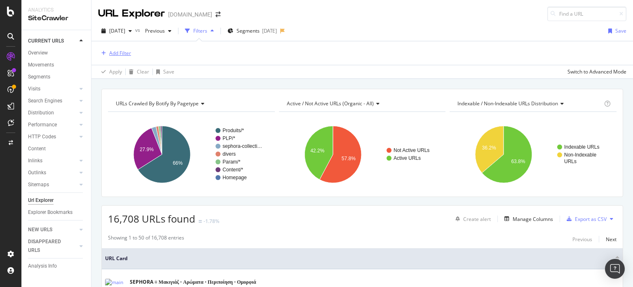
click at [125, 51] on div "Add Filter" at bounding box center [120, 52] width 22 height 7
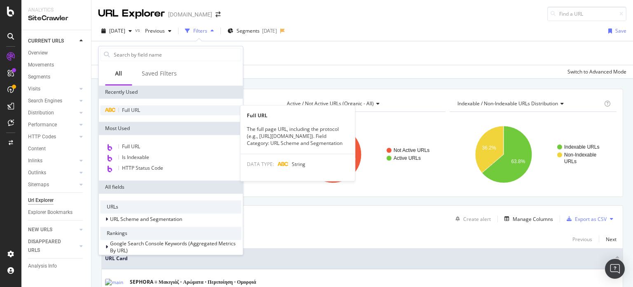
click at [130, 108] on span "Full URL" at bounding box center [131, 109] width 18 height 7
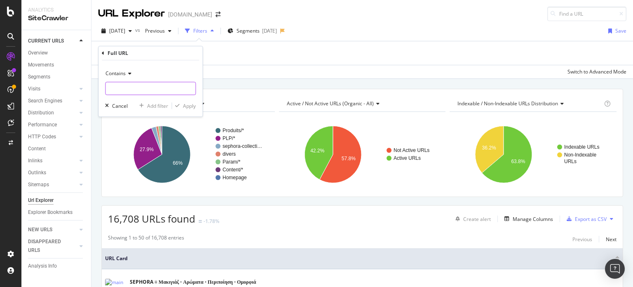
click at [137, 86] on input "text" at bounding box center [151, 88] width 90 height 13
paste input "https://www.sephora.gr/cyber-monday/apokleistika-proionta-eos--25-/black-friday…"
type input "https://www.sephora.gr/cyber-monday/apokleistika-proionta-eos--25-/black-friday…"
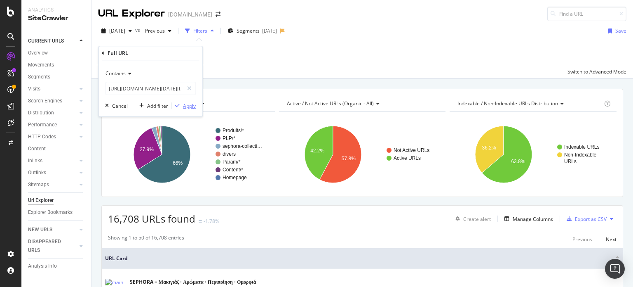
click at [193, 107] on div "Apply" at bounding box center [189, 105] width 13 height 7
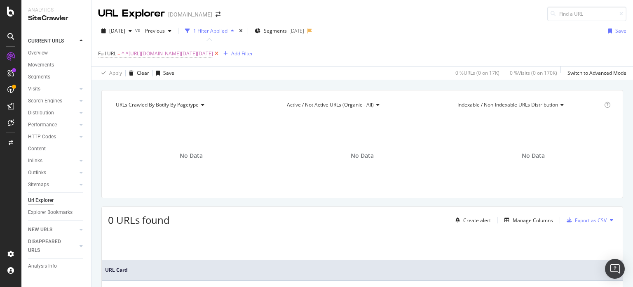
click at [220, 52] on icon at bounding box center [216, 53] width 7 height 8
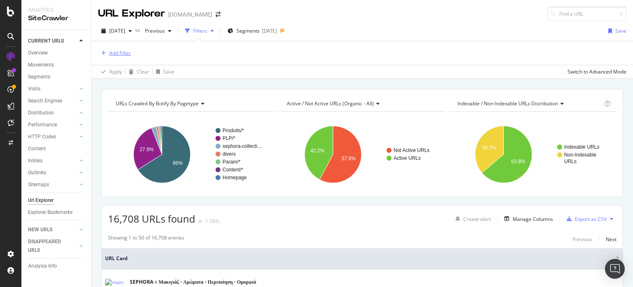
click at [122, 51] on div "Add Filter" at bounding box center [120, 52] width 22 height 7
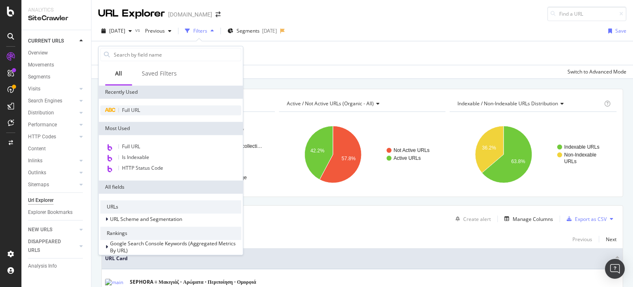
click at [136, 112] on span "Full URL" at bounding box center [131, 109] width 18 height 7
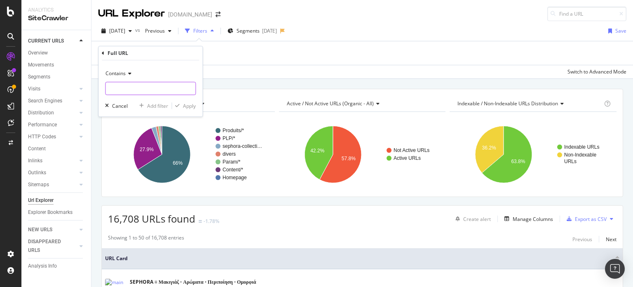
click at [146, 82] on input "text" at bounding box center [151, 88] width 90 height 13
paste input "https://www.sephora.gr/cyber-monday/black-friday-gr/"
type input "https://www.sephora.gr/cyber-monday/black-friday-gr/"
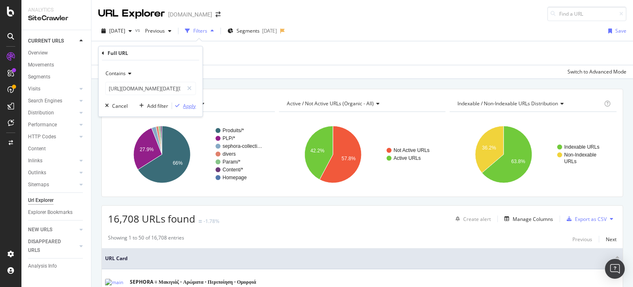
click at [192, 106] on div "Apply" at bounding box center [189, 105] width 13 height 7
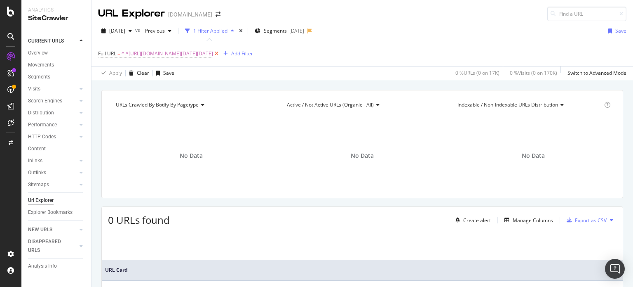
click at [220, 52] on icon at bounding box center [216, 53] width 7 height 8
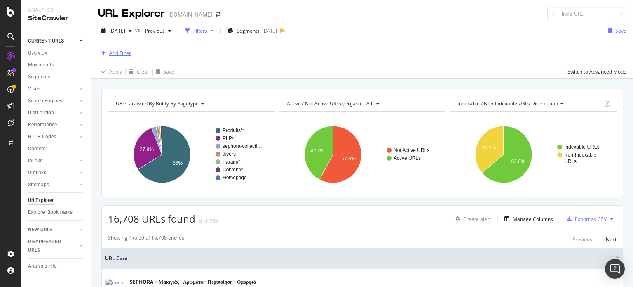
click at [127, 52] on div "Add Filter" at bounding box center [120, 52] width 22 height 7
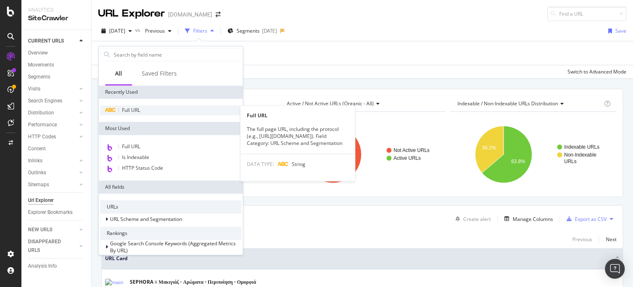
click at [135, 110] on span "Full URL" at bounding box center [131, 109] width 18 height 7
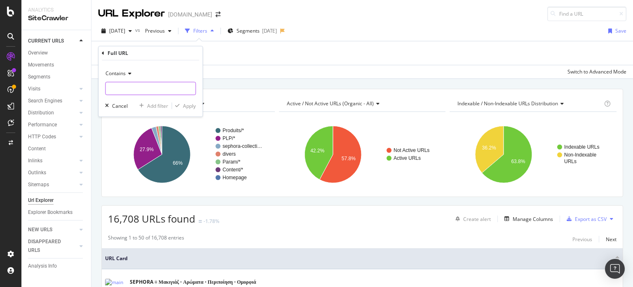
click at [139, 86] on input "text" at bounding box center [151, 88] width 90 height 13
paste input "https://www.sephora.gr/prosfores/singles--days/special---offers/"
type input "https://www.sephora.gr/prosfores/singles--days/special---offers/"
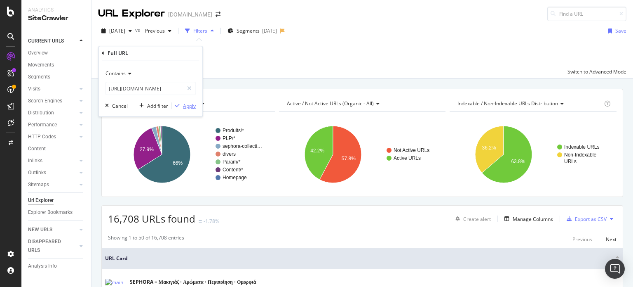
click at [186, 105] on div "Apply" at bounding box center [189, 105] width 13 height 7
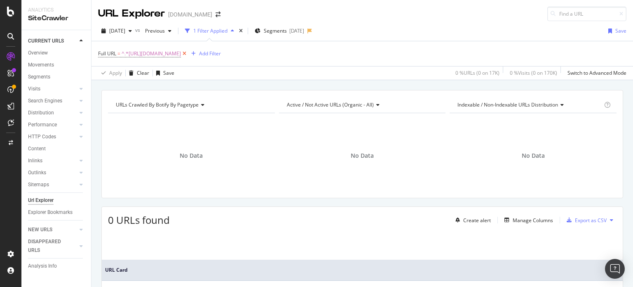
click at [188, 52] on icon at bounding box center [184, 53] width 7 height 8
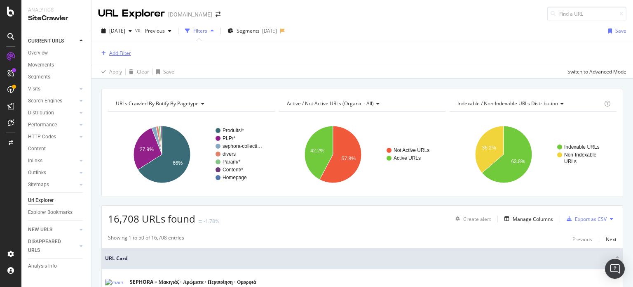
click at [117, 53] on div "Add Filter" at bounding box center [120, 52] width 22 height 7
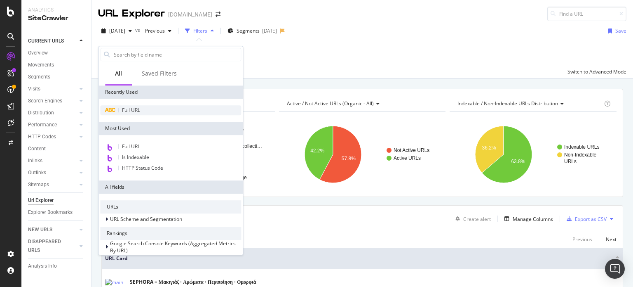
click at [130, 111] on span "Full URL" at bounding box center [131, 109] width 18 height 7
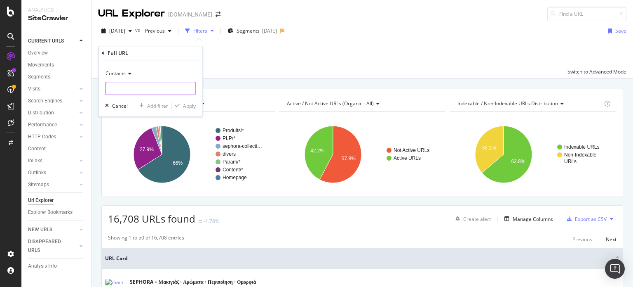
click at [134, 90] on input "text" at bounding box center [151, 88] width 90 height 13
paste input "https://www.sephora.gr/p/advent-calendar-26-products-P10053559.html"
type input "https://www.sephora.gr/p/advent-calendar-26-products-P10053559.html"
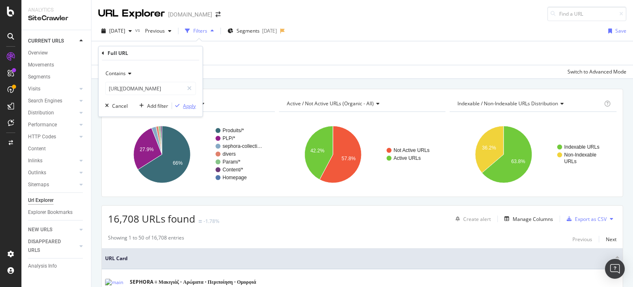
click at [183, 106] on div "Apply" at bounding box center [189, 105] width 13 height 7
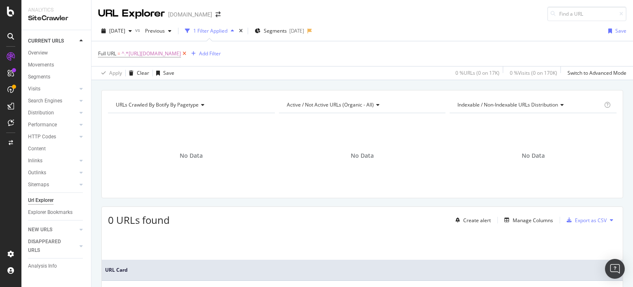
click at [188, 54] on icon at bounding box center [184, 53] width 7 height 8
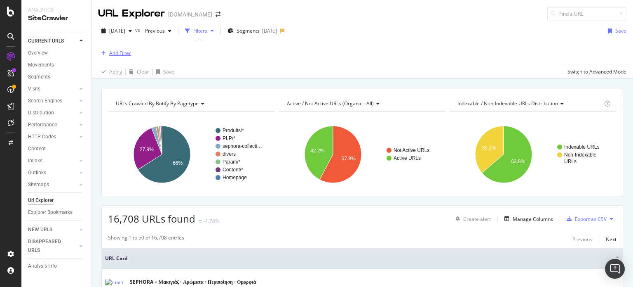
click at [108, 52] on div "button" at bounding box center [103, 53] width 11 height 5
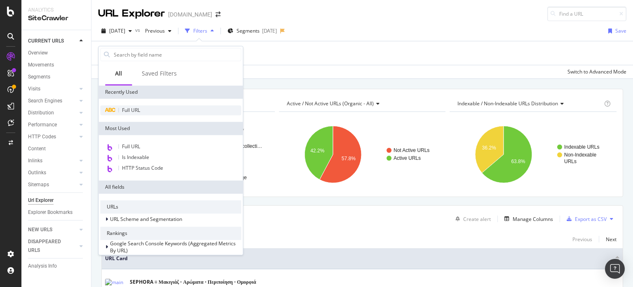
click at [157, 112] on div "Full URL" at bounding box center [170, 110] width 141 height 10
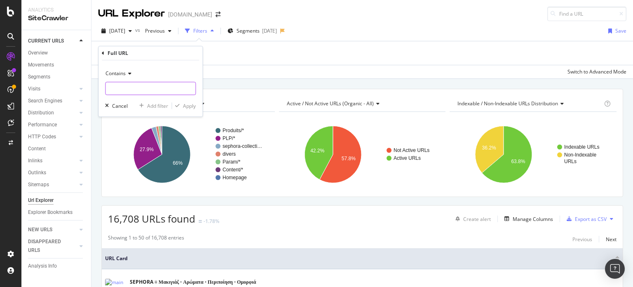
click at [152, 89] on input "text" at bounding box center [151, 88] width 90 height 13
paste input "https://www.sephora.gr/xristougenna-gr.html"
type input "https://www.sephora.gr/xristougenna-gr.html"
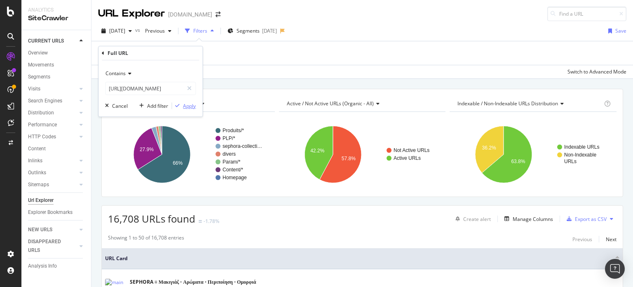
click at [187, 105] on div "Apply" at bounding box center [189, 105] width 13 height 7
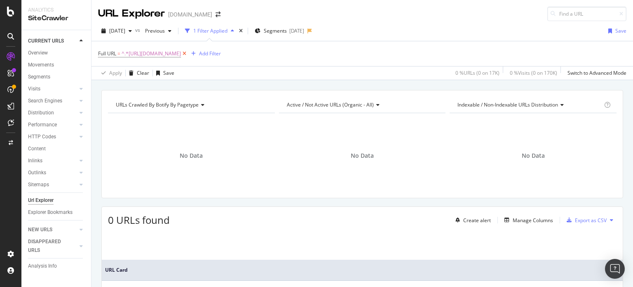
click at [188, 54] on icon at bounding box center [184, 53] width 7 height 8
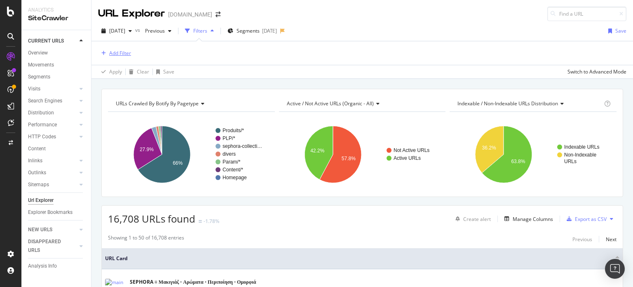
click at [124, 52] on div "Add Filter" at bounding box center [120, 52] width 22 height 7
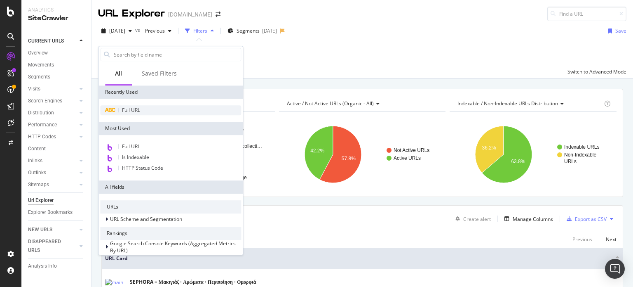
click at [145, 109] on div "Full URL" at bounding box center [170, 110] width 141 height 10
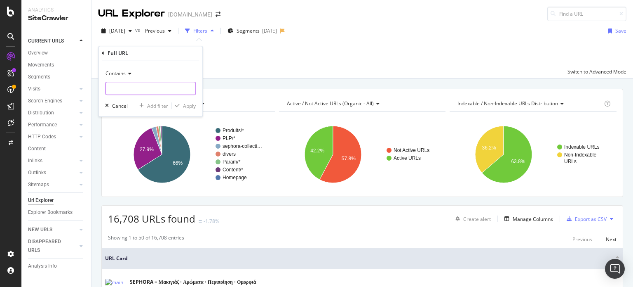
click at [140, 87] on input "text" at bounding box center [151, 88] width 90 height 13
paste input "https://www.sephora.gr/xmas-sephora/"
type input "https://www.sephora.gr/xmas-sephora/"
click at [191, 106] on div "Apply" at bounding box center [189, 105] width 13 height 7
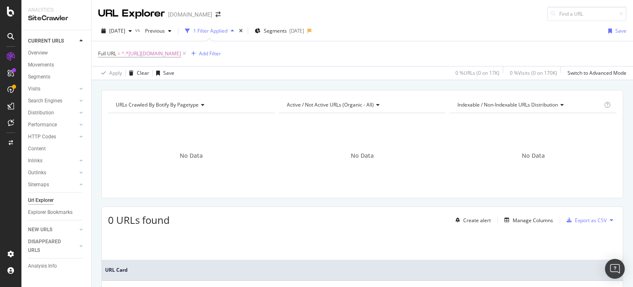
scroll to position [41, 0]
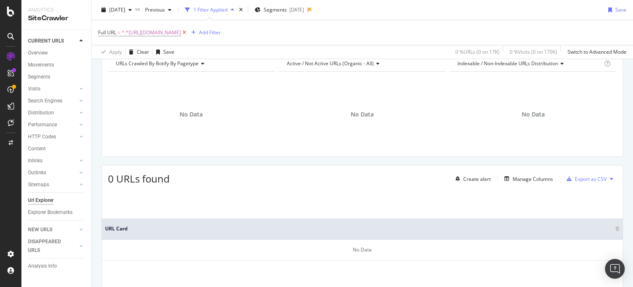
click at [188, 33] on icon at bounding box center [184, 32] width 7 height 8
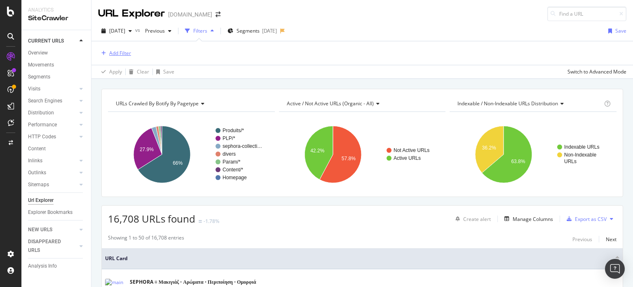
click at [116, 51] on div "Add Filter" at bounding box center [120, 52] width 22 height 7
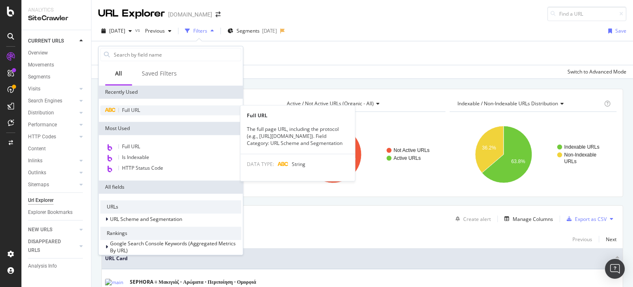
click at [138, 109] on span "Full URL" at bounding box center [131, 109] width 18 height 7
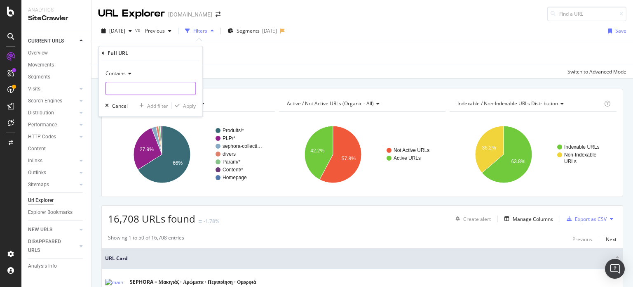
click at [143, 87] on input "text" at bounding box center [151, 88] width 90 height 13
paste input "https://www.sephora.gr/sephora-collection-xmas.html"
type input "https://www.sephora.gr/sephora-collection-xmas.html"
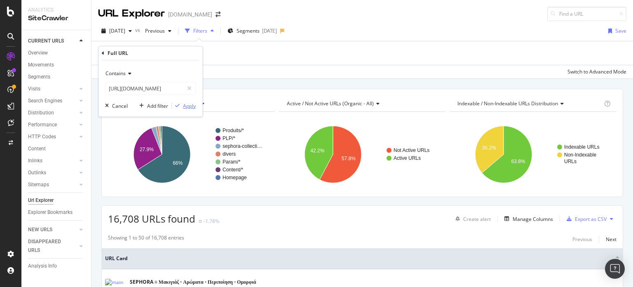
click at [188, 105] on div "Apply" at bounding box center [189, 105] width 13 height 7
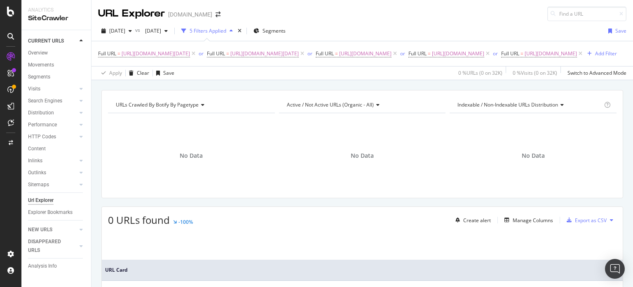
click at [226, 30] on div "5 Filters Applied" at bounding box center [208, 30] width 37 height 7
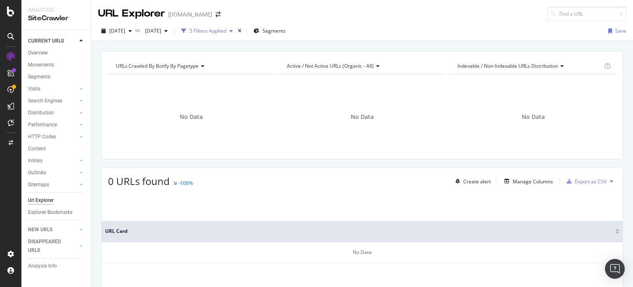
click at [226, 29] on div "5 Filters Applied" at bounding box center [208, 30] width 37 height 7
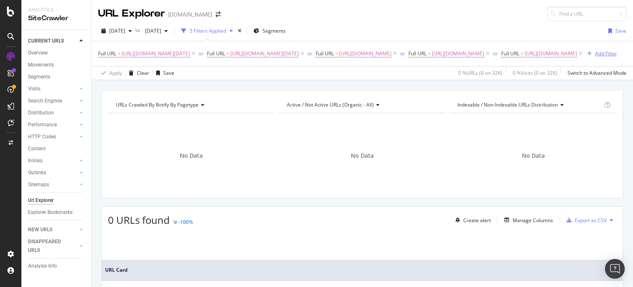
click at [595, 57] on div "Add Filter" at bounding box center [606, 53] width 22 height 7
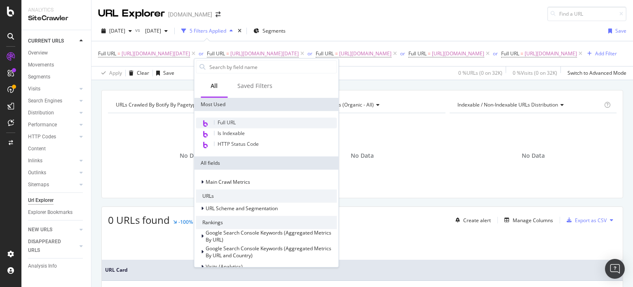
click at [231, 122] on span "Full URL" at bounding box center [227, 122] width 18 height 7
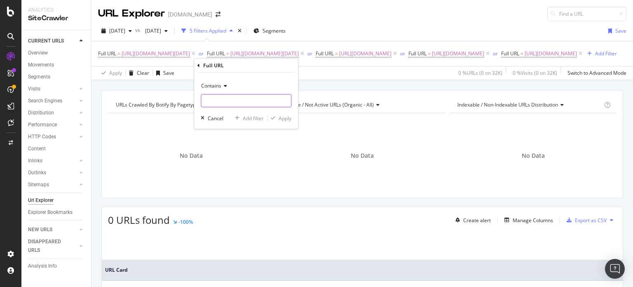
click at [228, 99] on input "text" at bounding box center [246, 100] width 90 height 13
paste input "[URL][DOMAIN_NAME]"
type input "[URL][DOMAIN_NAME]"
drag, startPoint x: 277, startPoint y: 99, endPoint x: 146, endPoint y: 96, distance: 132.0
click at [146, 96] on body "Analytics SiteCrawler CURRENT URLS Overview Movements Segments Visits Analysis …" at bounding box center [316, 143] width 633 height 287
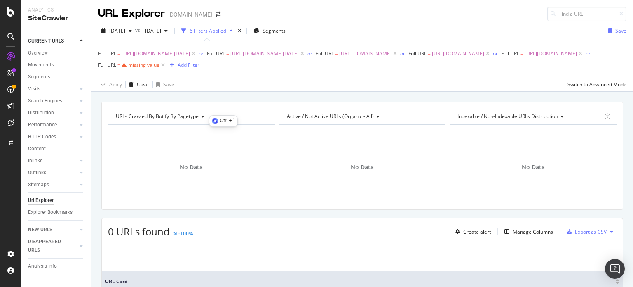
click at [146, 96] on div "URLs Crawled By Botify By pagetype Chart (by Value) Table Expand Export as CSV …" at bounding box center [363, 102] width 542 height 20
click at [242, 31] on icon "times" at bounding box center [240, 30] width 4 height 5
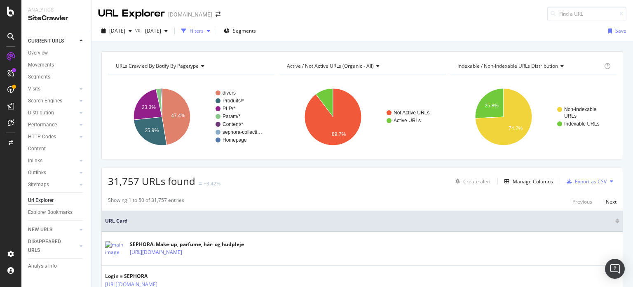
click at [204, 33] on div "Filters" at bounding box center [197, 30] width 14 height 7
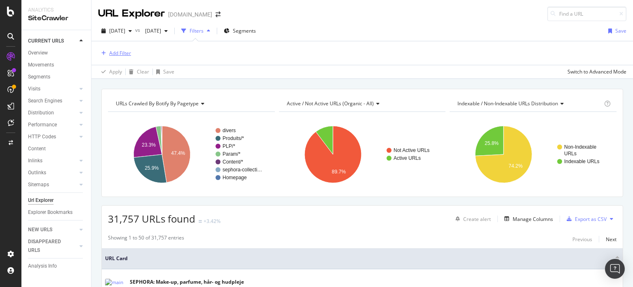
click at [115, 49] on div "Add Filter" at bounding box center [120, 52] width 22 height 7
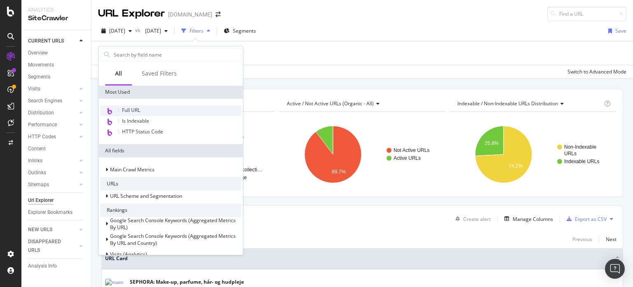
click at [134, 108] on span "Full URL" at bounding box center [131, 109] width 18 height 7
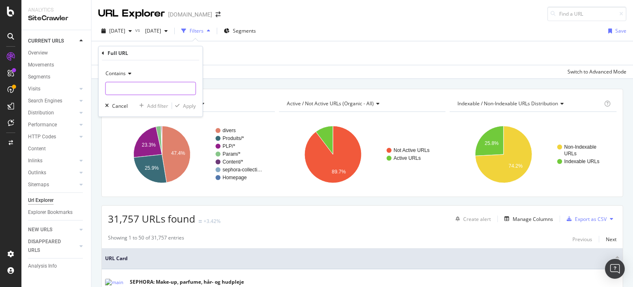
click at [134, 86] on input "text" at bounding box center [151, 88] width 90 height 13
paste input "[URL][DOMAIN_NAME]"
type input "[URL][DOMAIN_NAME]"
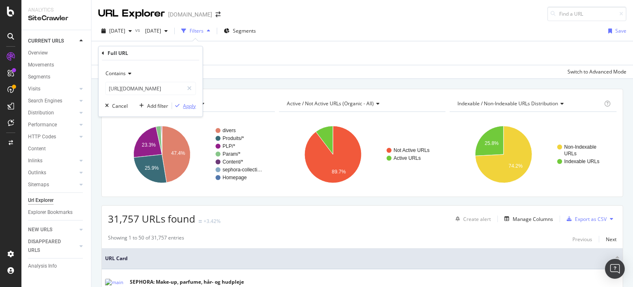
click at [193, 106] on div "Apply" at bounding box center [189, 105] width 13 height 7
